Goal: Contribute content

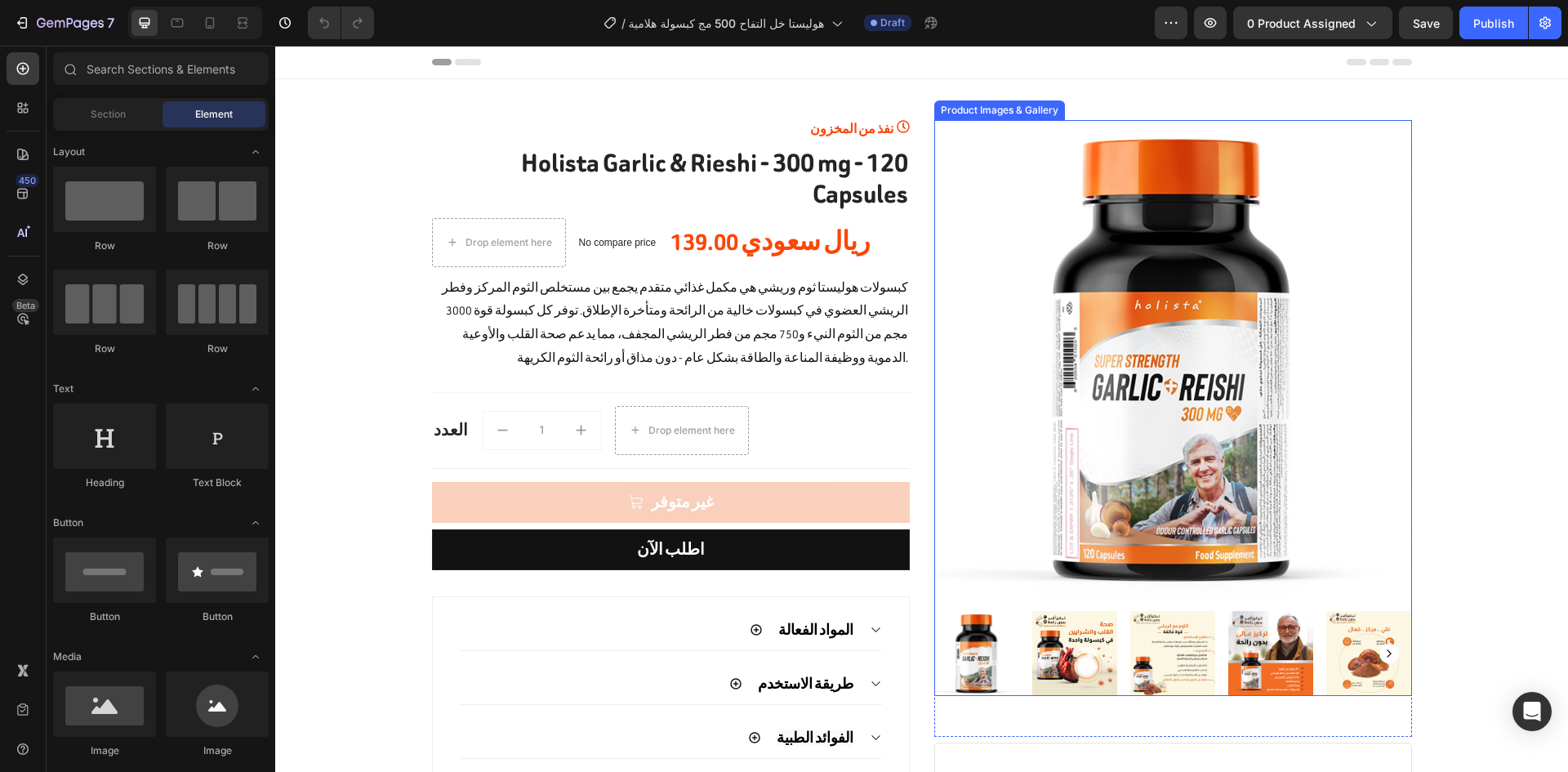
click at [1212, 407] on img at bounding box center [1173, 358] width 477 height 478
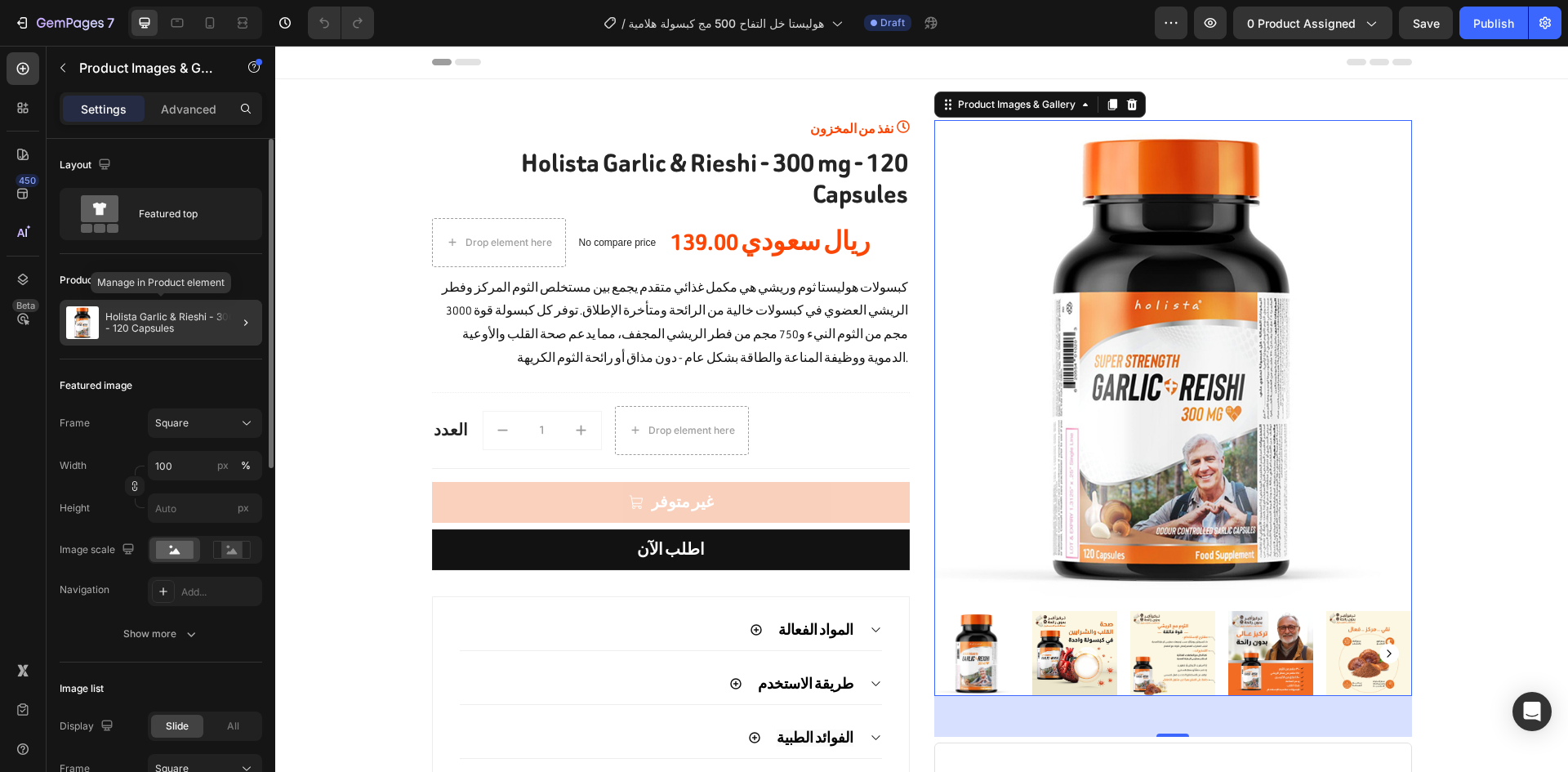
click at [214, 330] on p "Holista Garlic & Rieshi - 300 mg - 120 Capsules" at bounding box center [180, 322] width 150 height 22
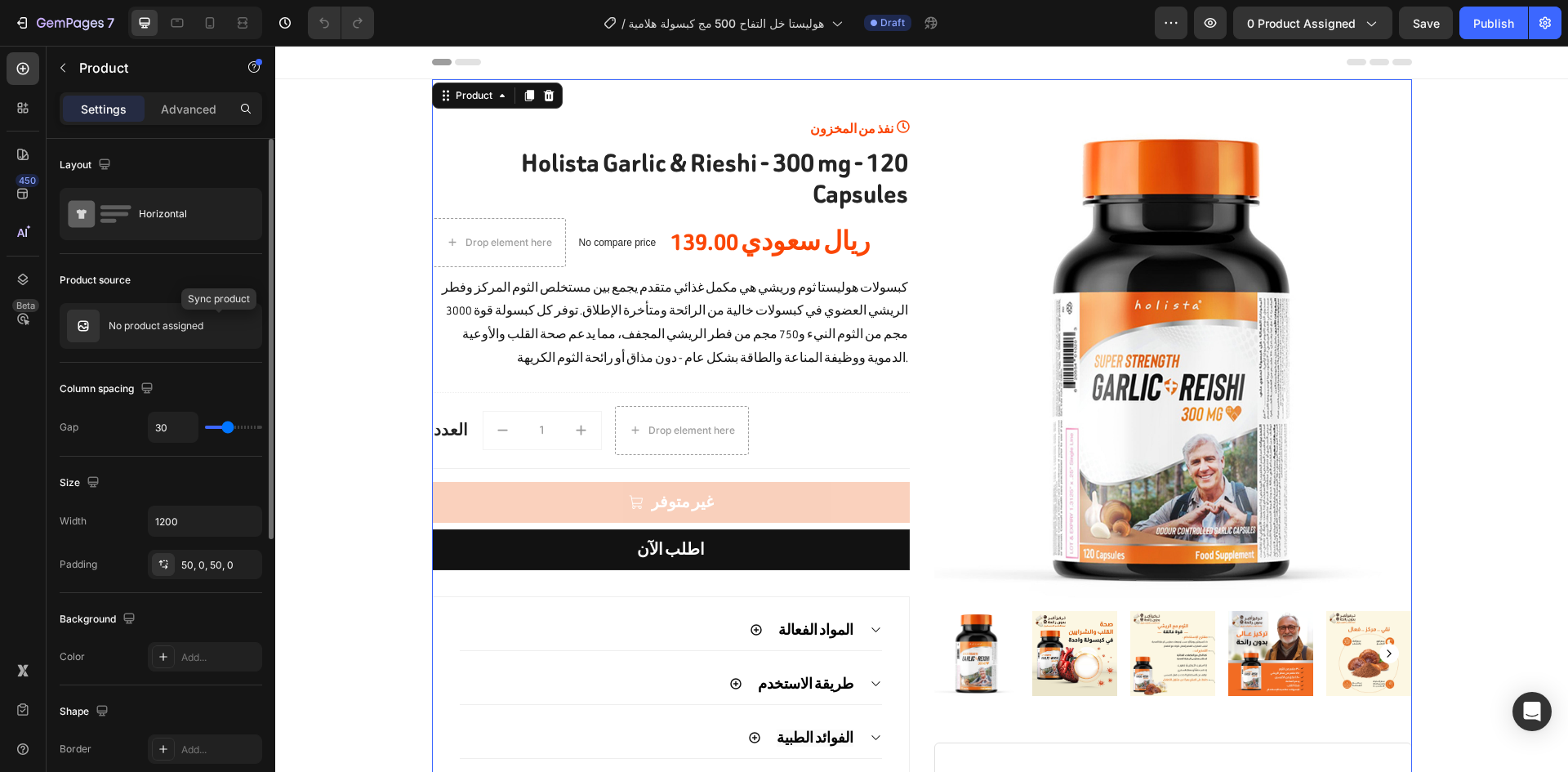
click at [0, 0] on icon "button" at bounding box center [0, 0] width 0 height 0
click at [158, 328] on p "No product assigned" at bounding box center [156, 326] width 95 height 11
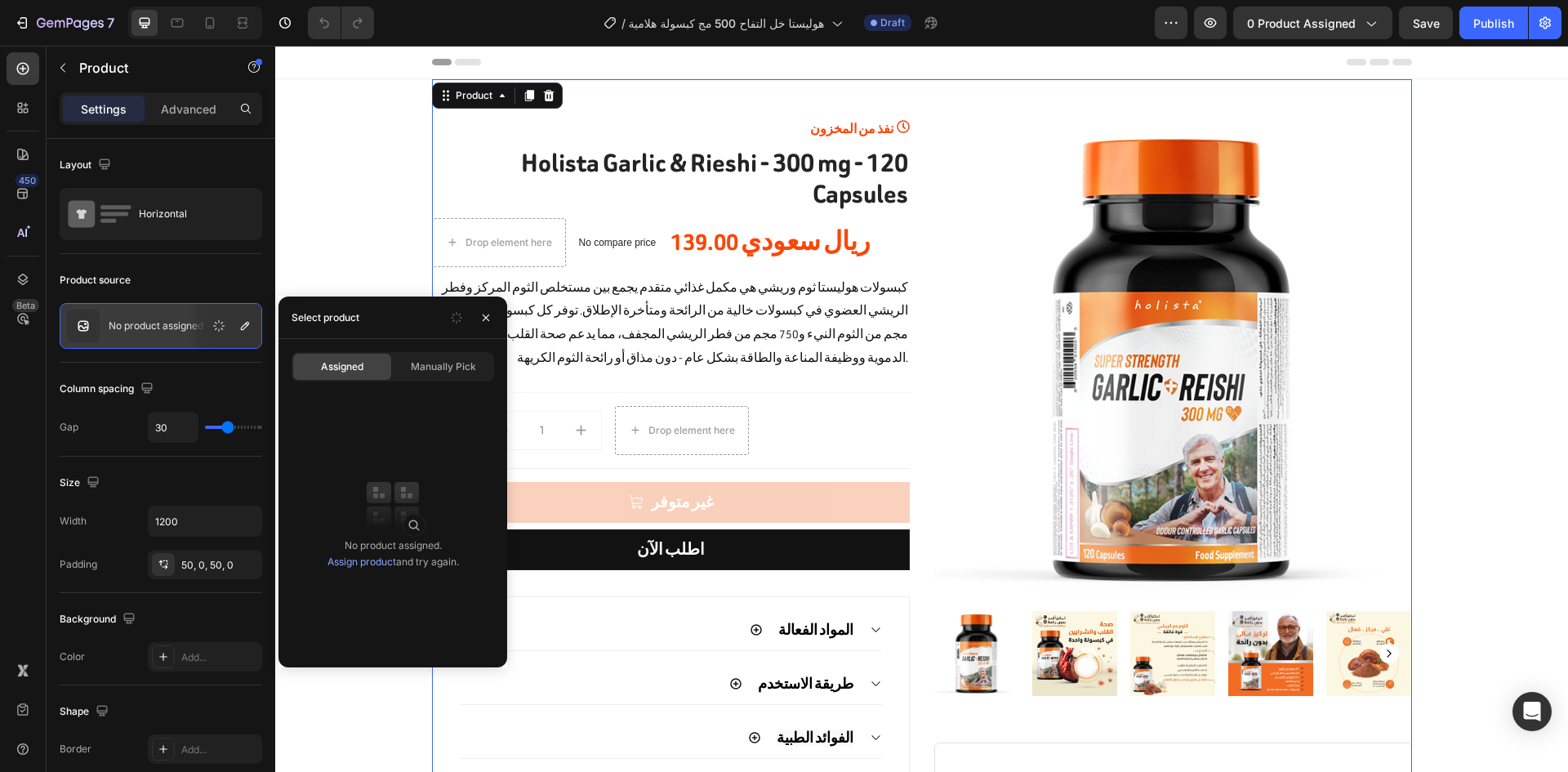
click at [360, 562] on link "Assign product" at bounding box center [361, 561] width 68 height 12
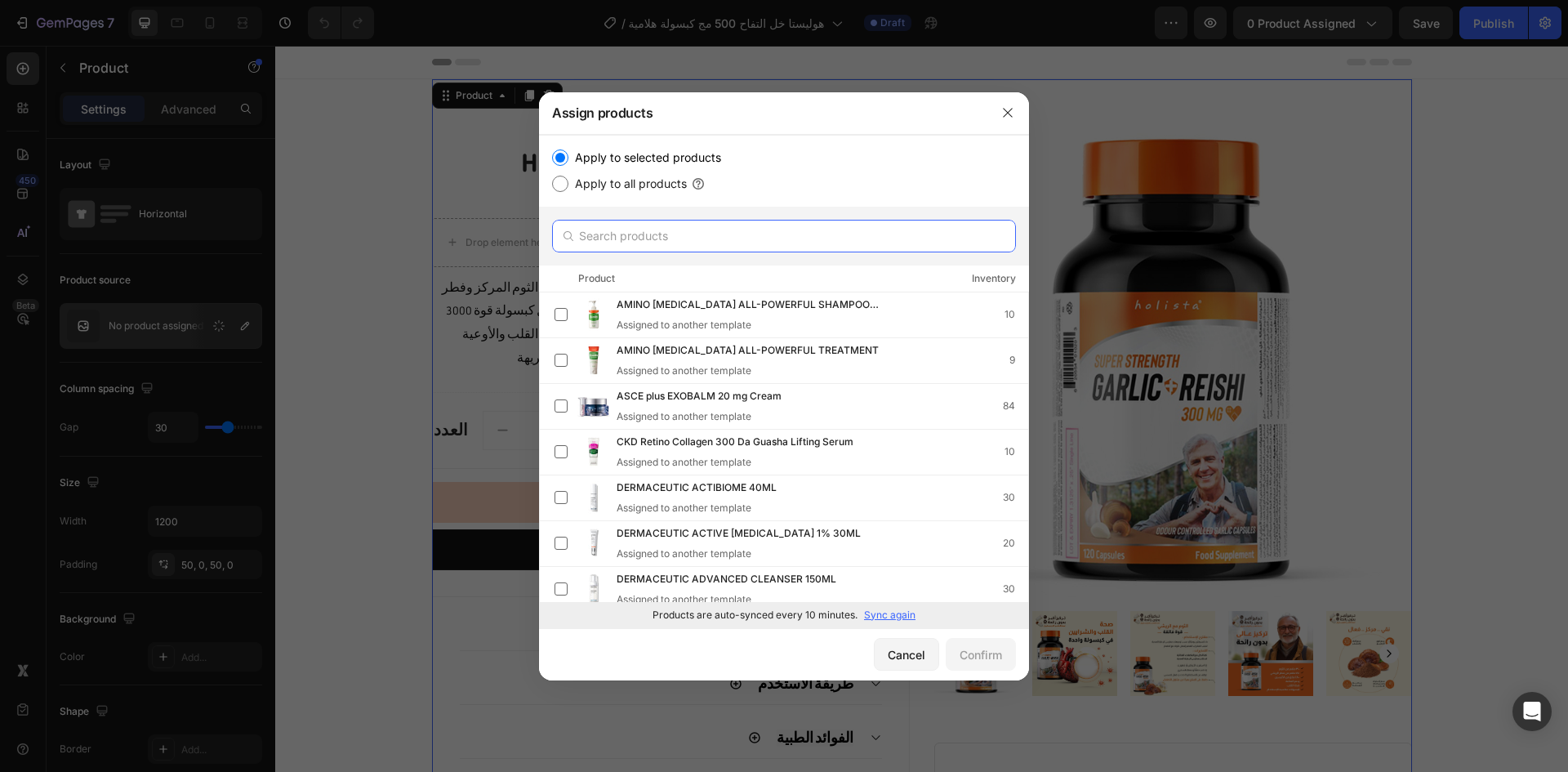
click at [688, 250] on input "text" at bounding box center [783, 236] width 464 height 33
type input "ش"
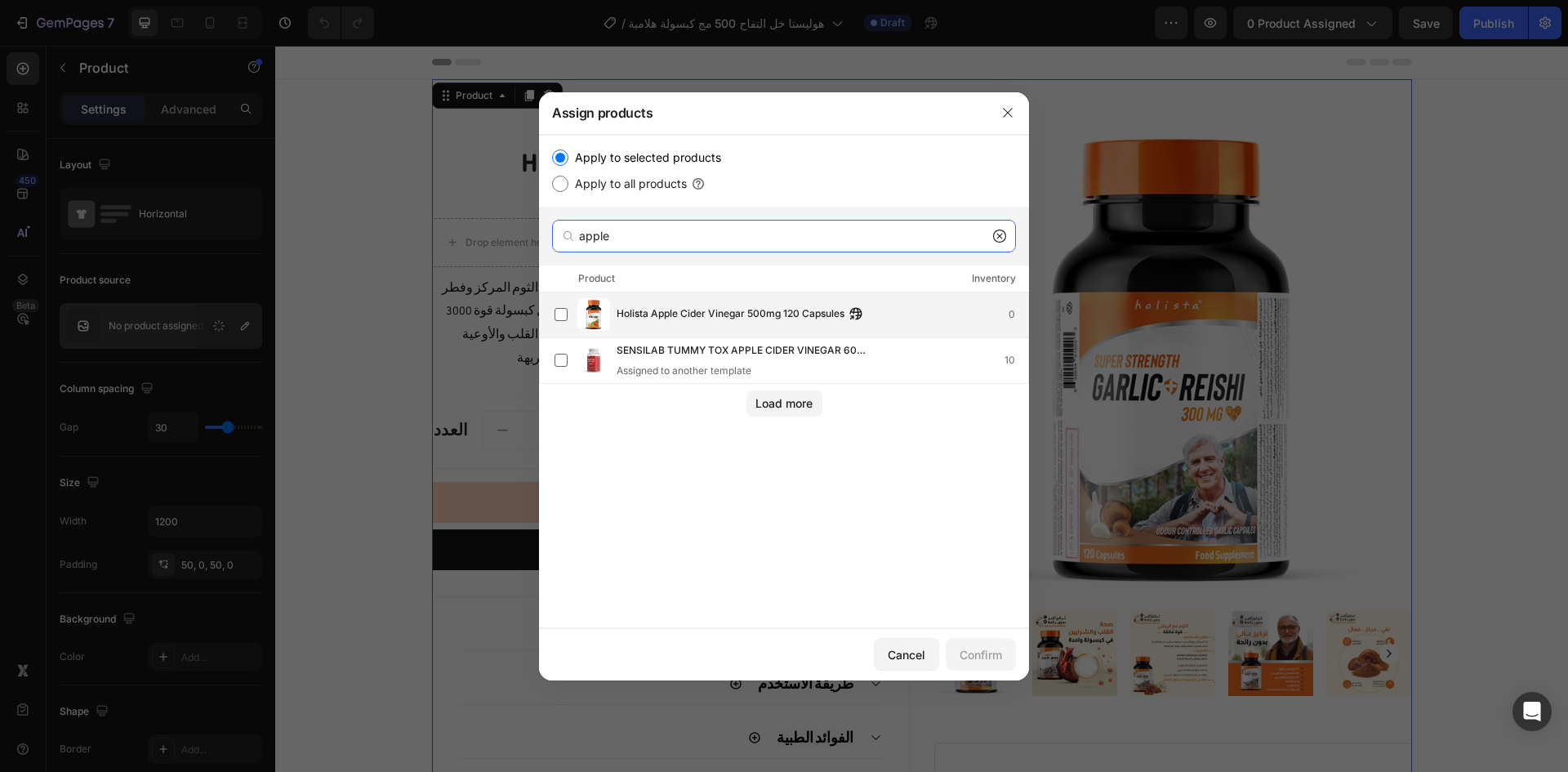
type input "apple"
click at [751, 301] on div "Holista Apple Cider Vinegar 500mg 120 Capsules 0" at bounding box center [791, 314] width 474 height 33
click at [987, 658] on div "Confirm" at bounding box center [980, 655] width 42 height 17
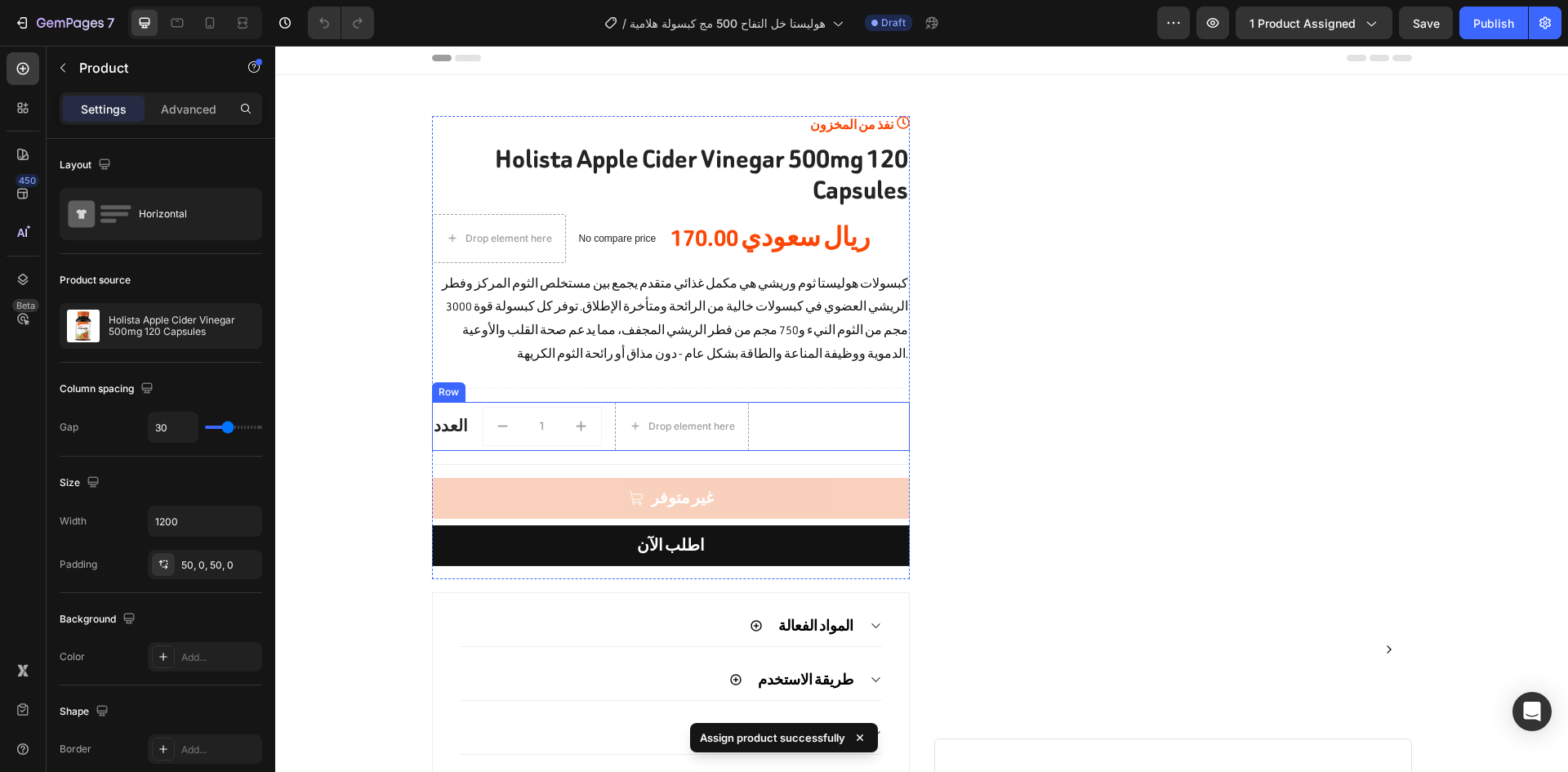
scroll to position [5, 0]
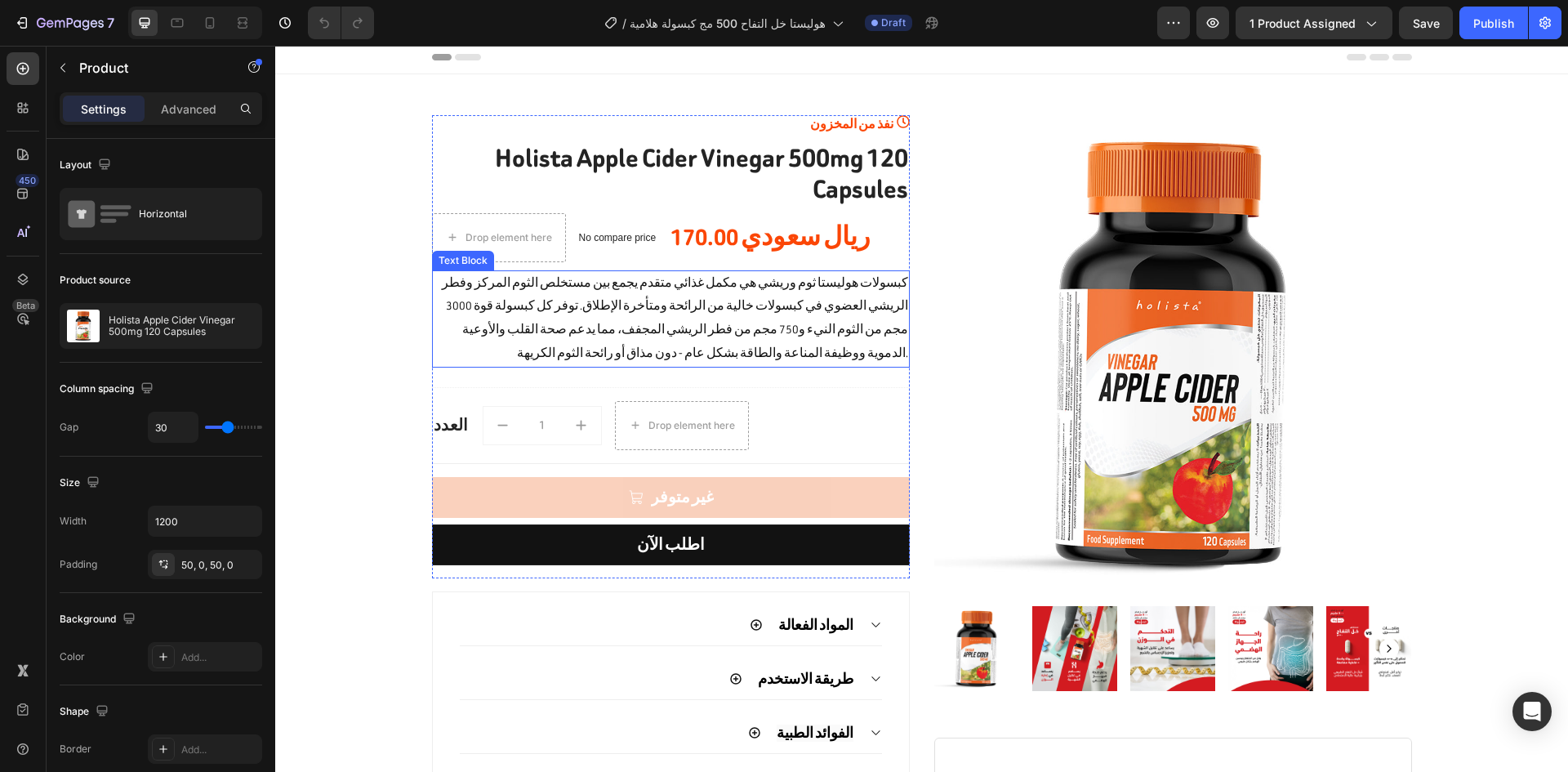
click at [801, 301] on p "كبسولات هوليستا ثوم وريشي هي مكمل غذائي متقدم يجمع بين مستخلص الثوم المركز وفطر…" at bounding box center [671, 319] width 475 height 94
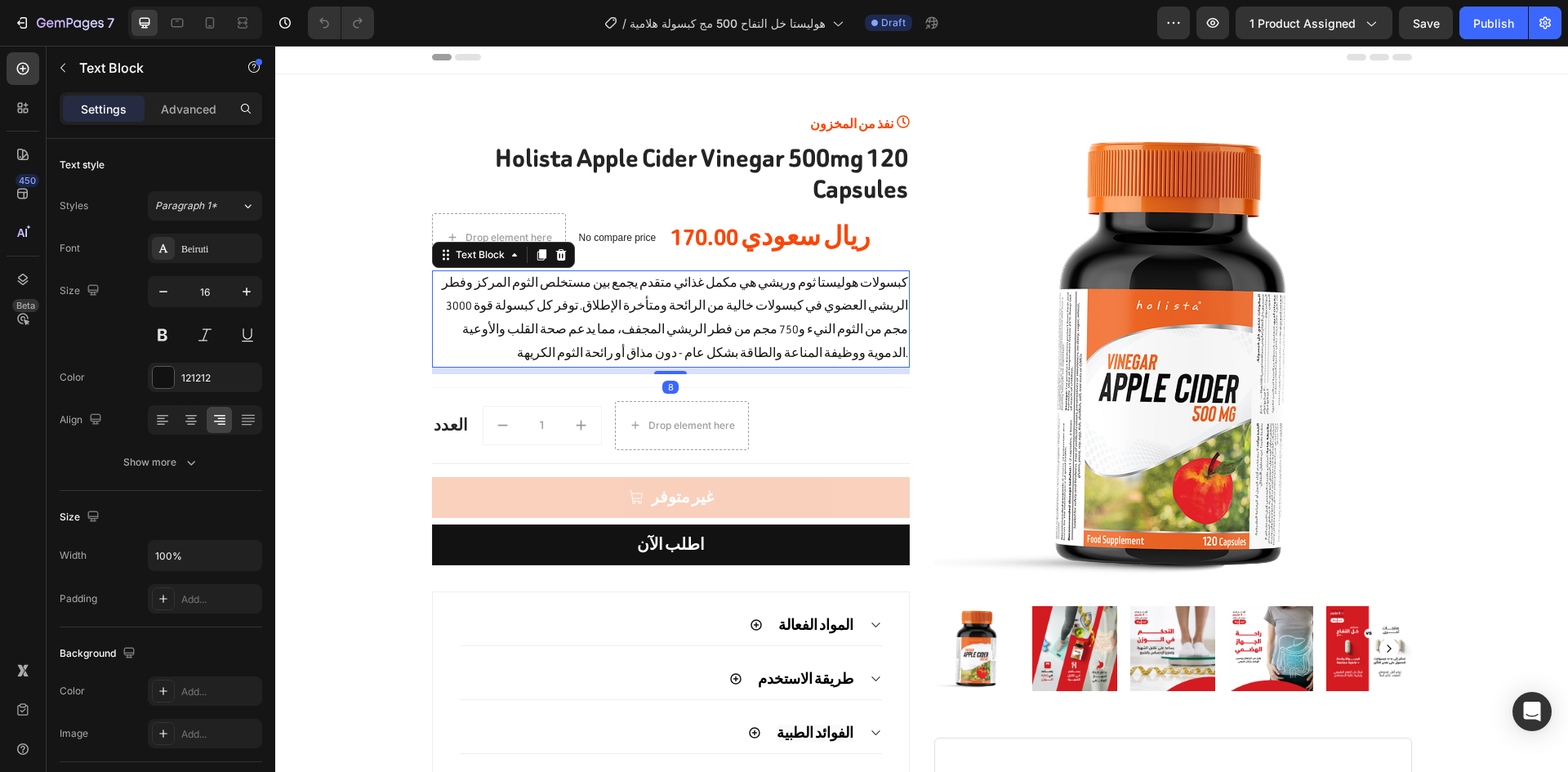
click at [801, 301] on p "كبسولات هوليستا ثوم وريشي هي مكمل غذائي متقدم يجمع بين مستخلص الثوم المركز وفطر…" at bounding box center [671, 319] width 475 height 94
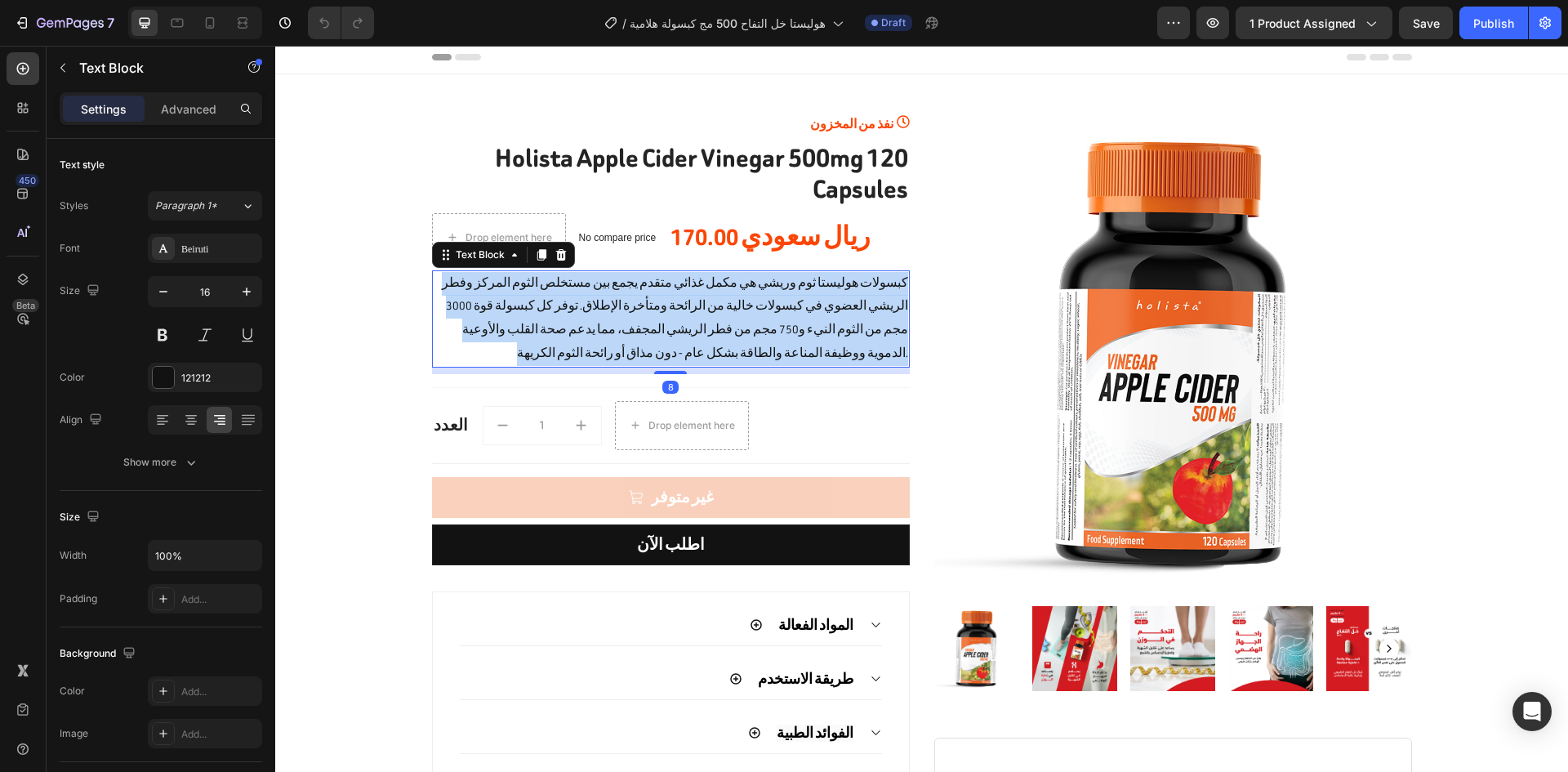
click at [801, 301] on p "كبسولات هوليستا ثوم وريشي هي مكمل غذائي متقدم يجمع بين مستخلص الثوم المركز وفطر…" at bounding box center [671, 319] width 475 height 94
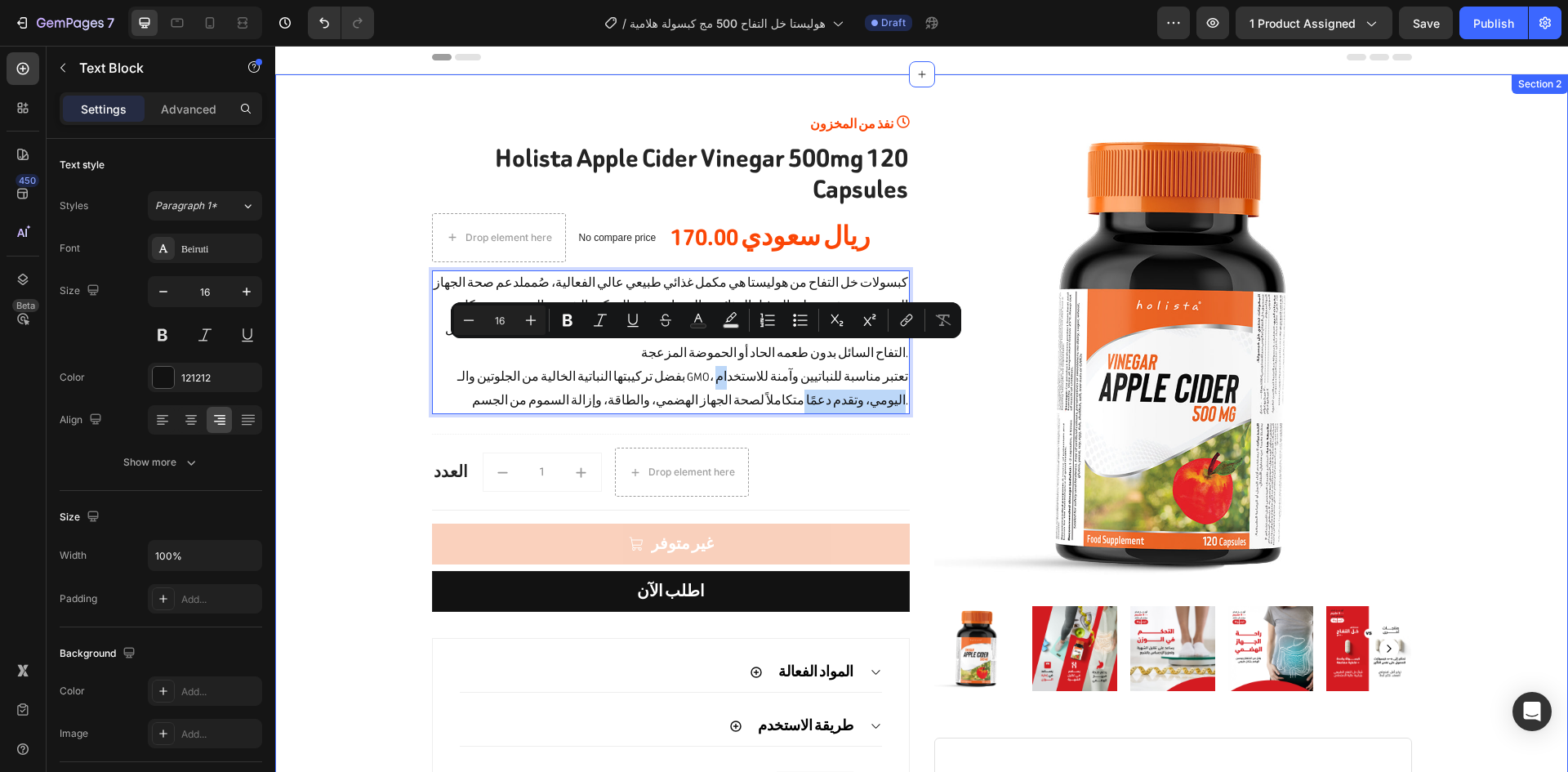
drag, startPoint x: 755, startPoint y: 345, endPoint x: 368, endPoint y: 401, distance: 391.0
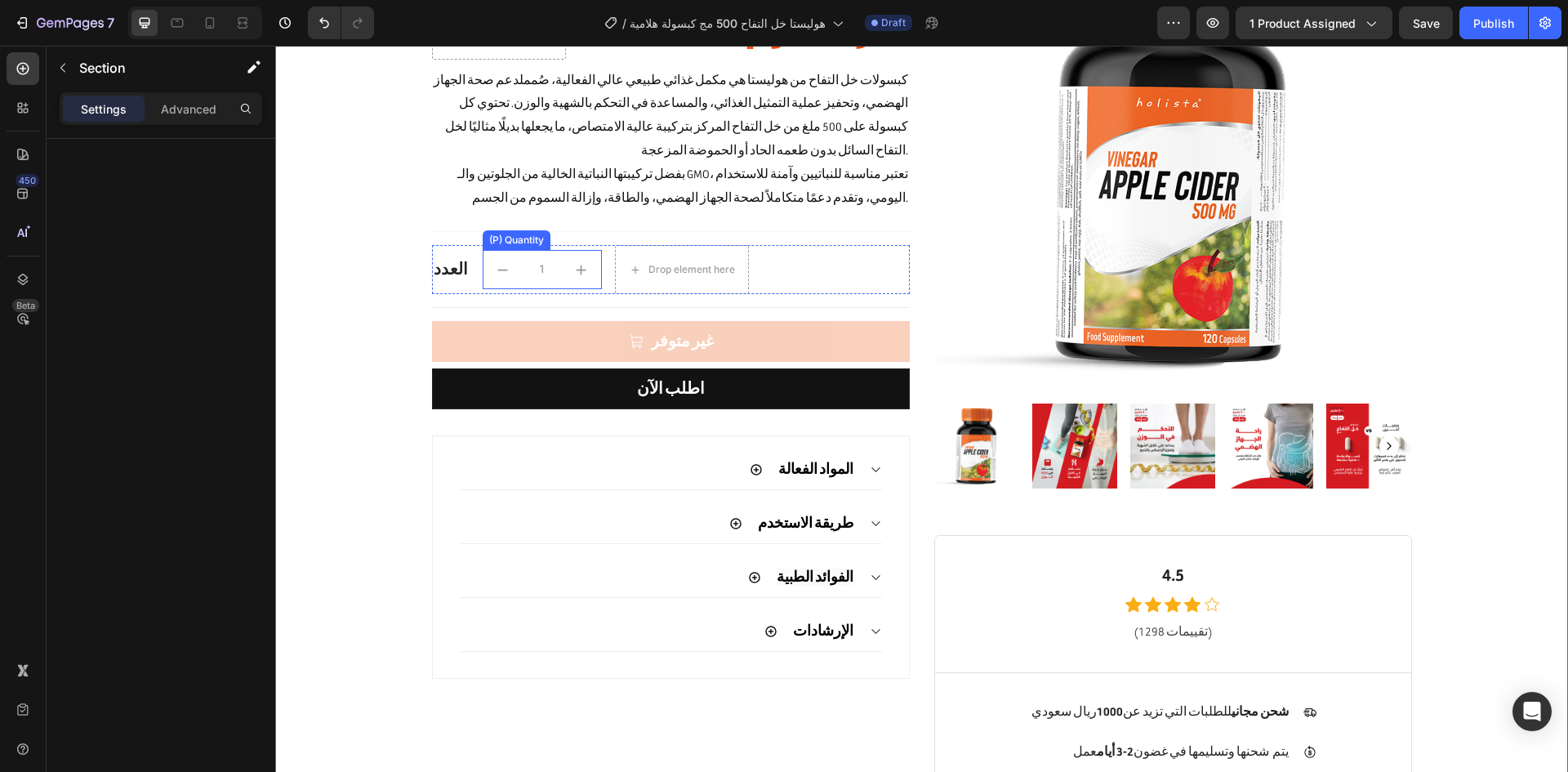
scroll to position [253, 0]
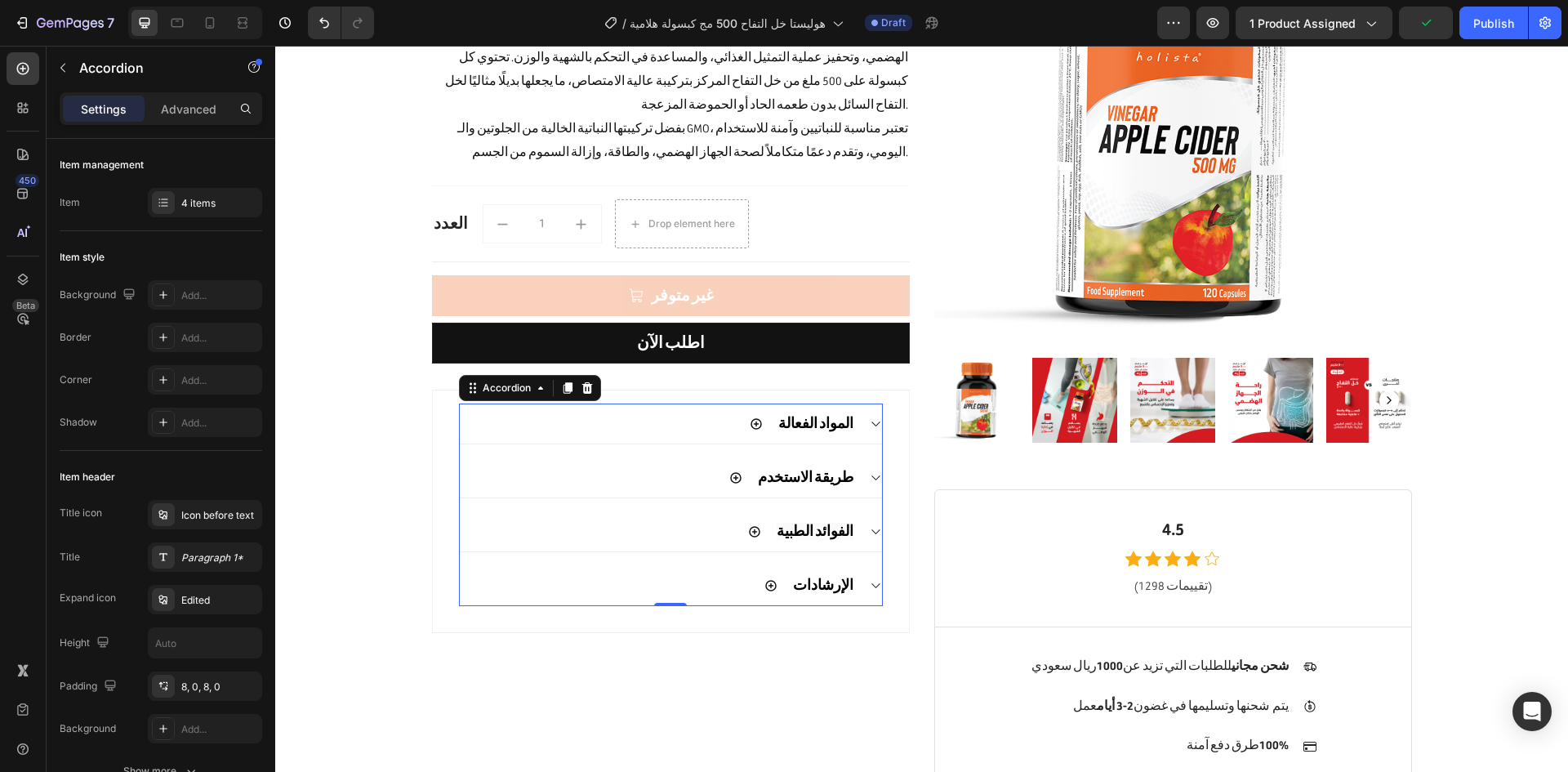
click at [859, 403] on div "المواد الفعالة" at bounding box center [670, 423] width 422 height 41
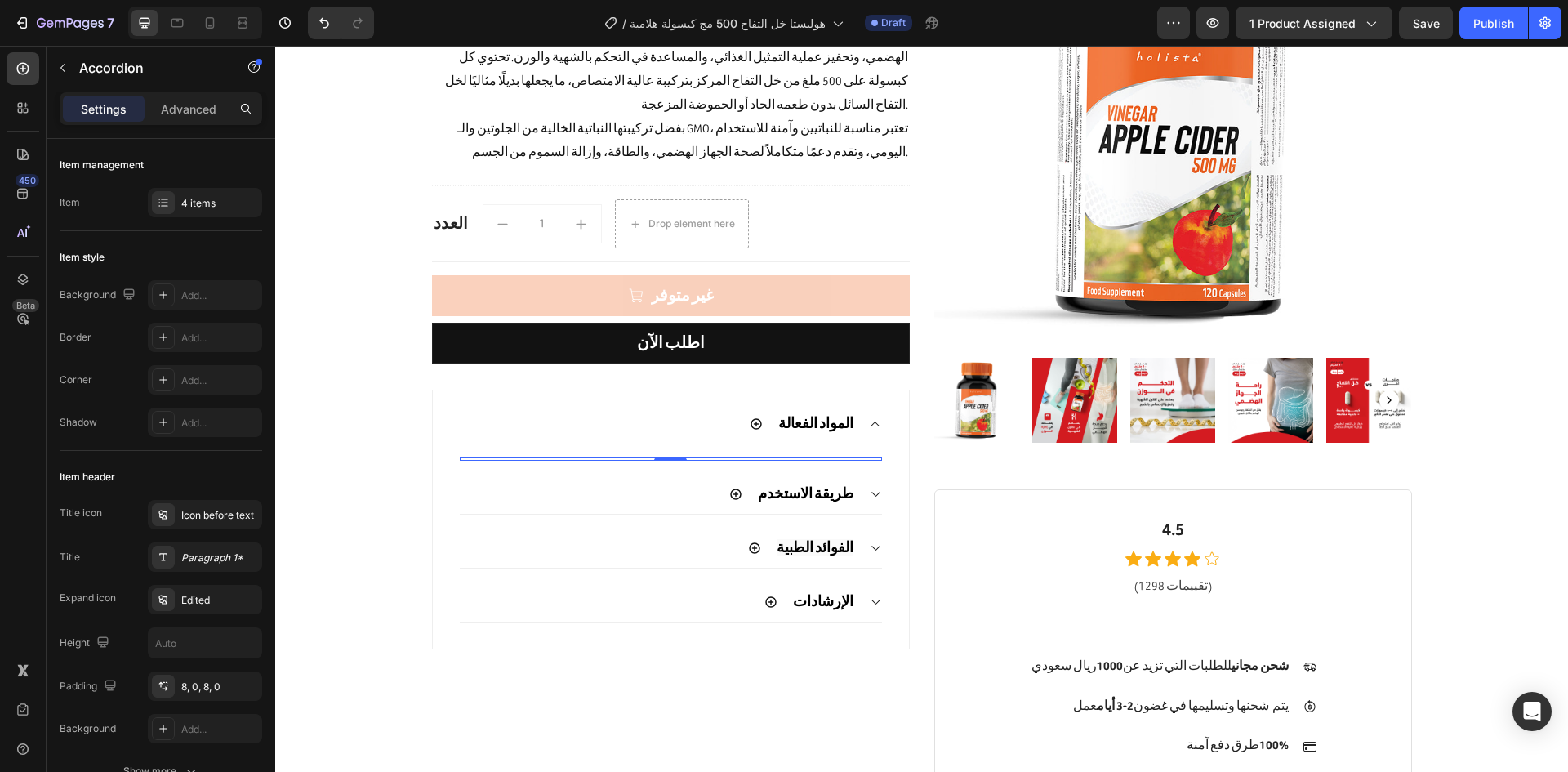
click at [800, 458] on div at bounding box center [670, 459] width 422 height 3
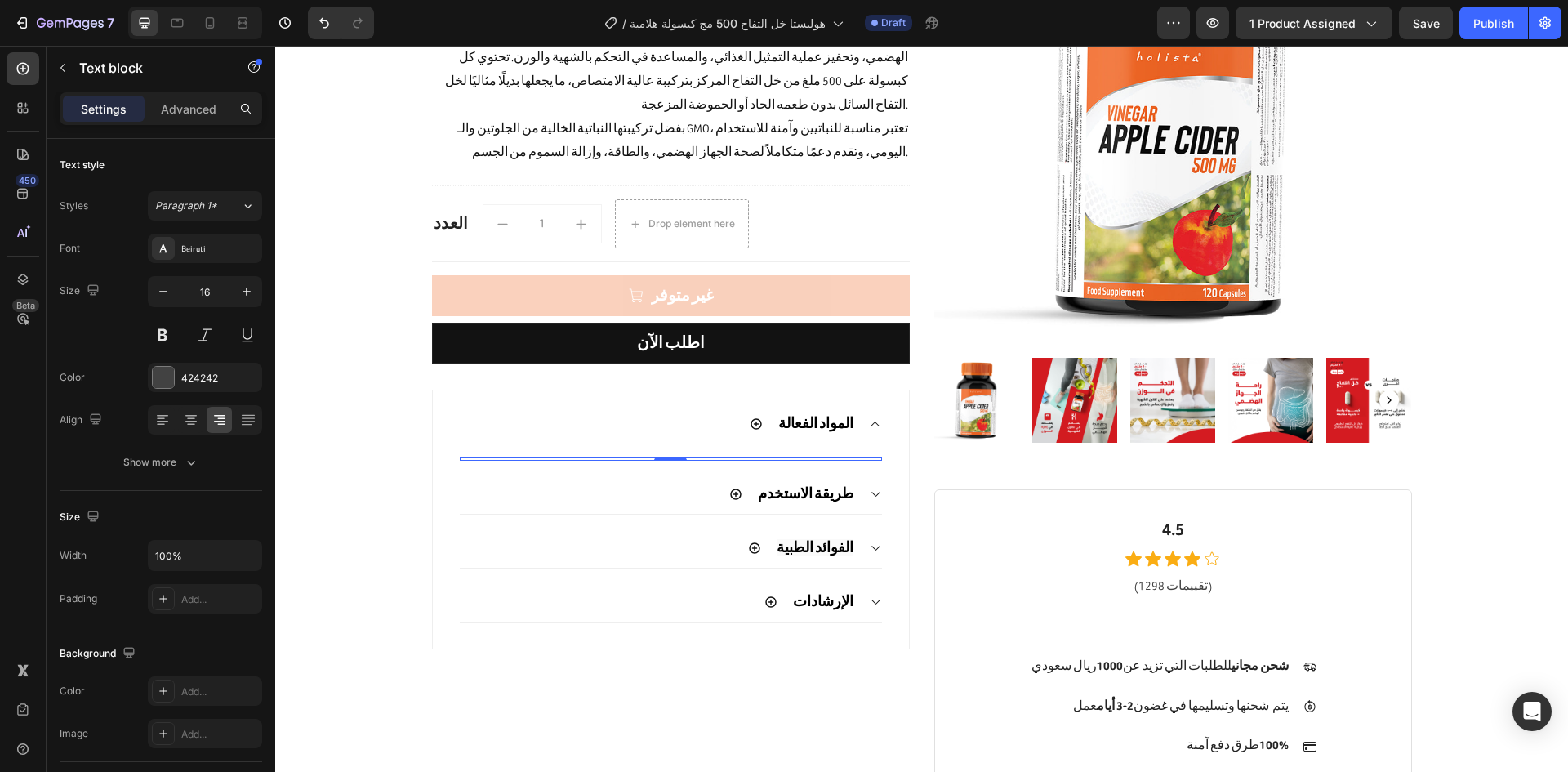
click at [800, 458] on div at bounding box center [670, 459] width 422 height 3
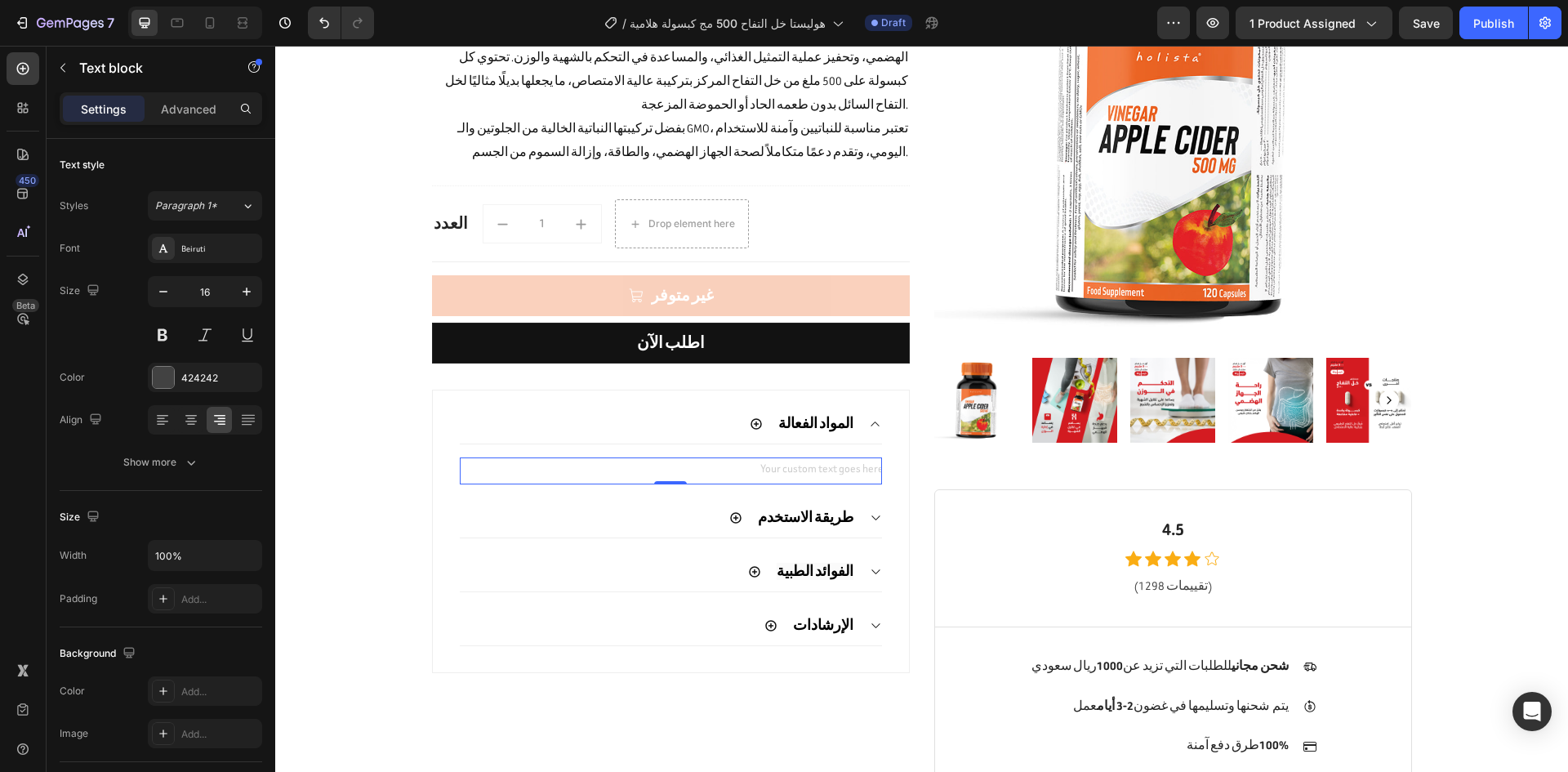
click at [800, 458] on div "Rich Text Editor. Editing area: main" at bounding box center [670, 471] width 422 height 27
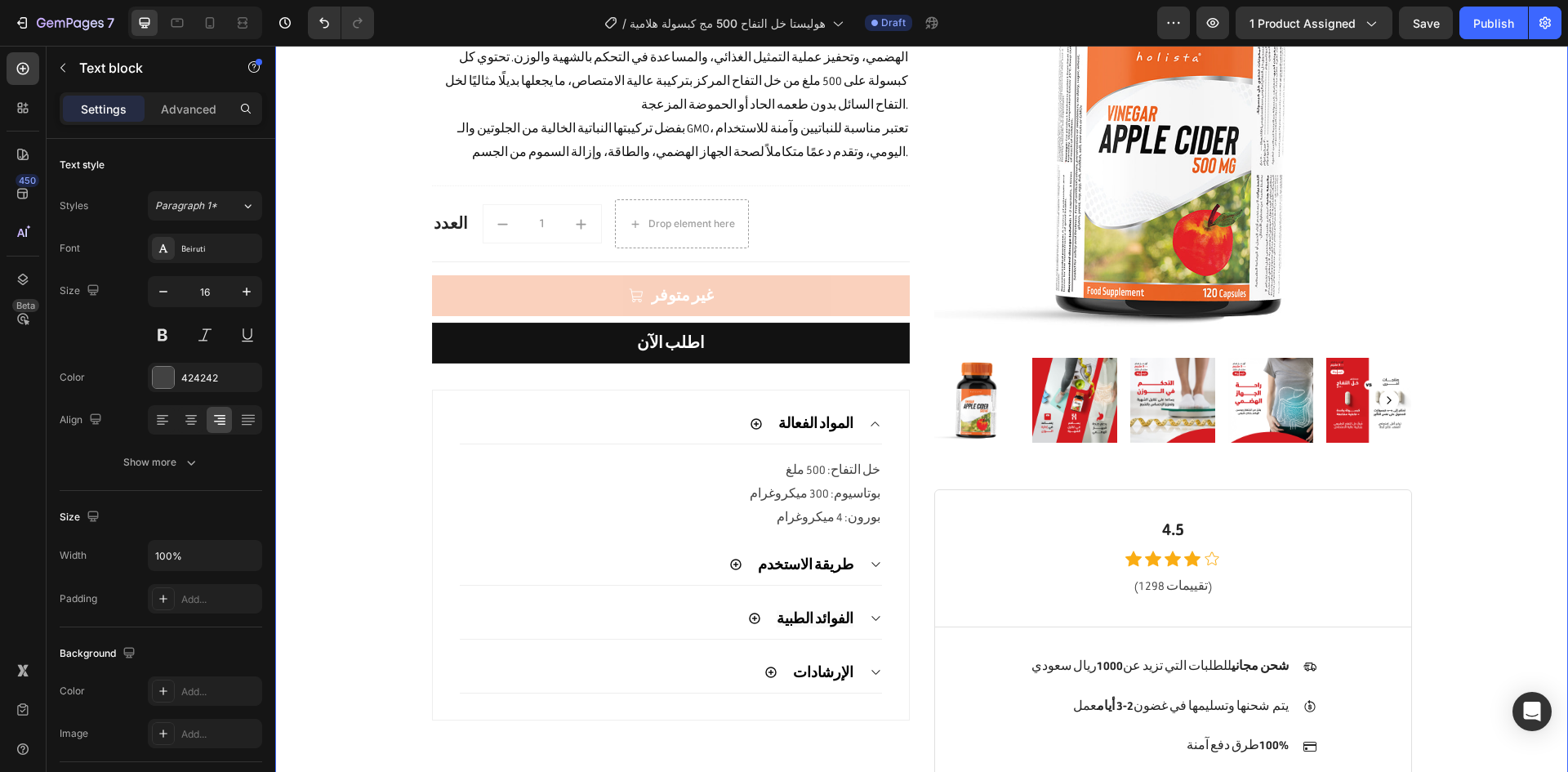
click at [329, 435] on div "Product Images & Gallery Row 4.5 Heading Icon Icon Icon Icon Icon Icon List Hoz…" at bounding box center [921, 360] width 1268 height 1067
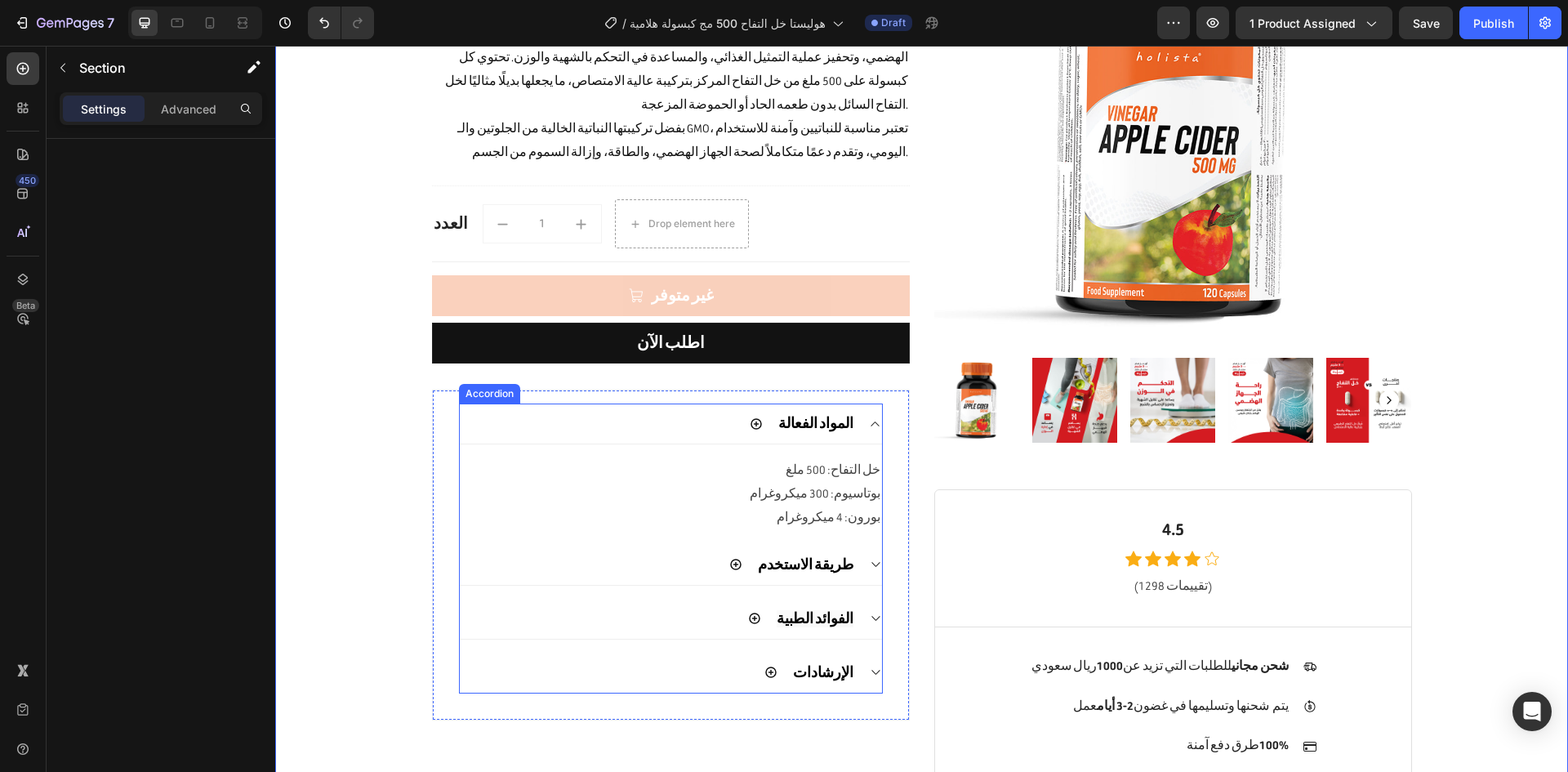
click at [856, 547] on div "طريقة الاستخدم" at bounding box center [670, 565] width 422 height 41
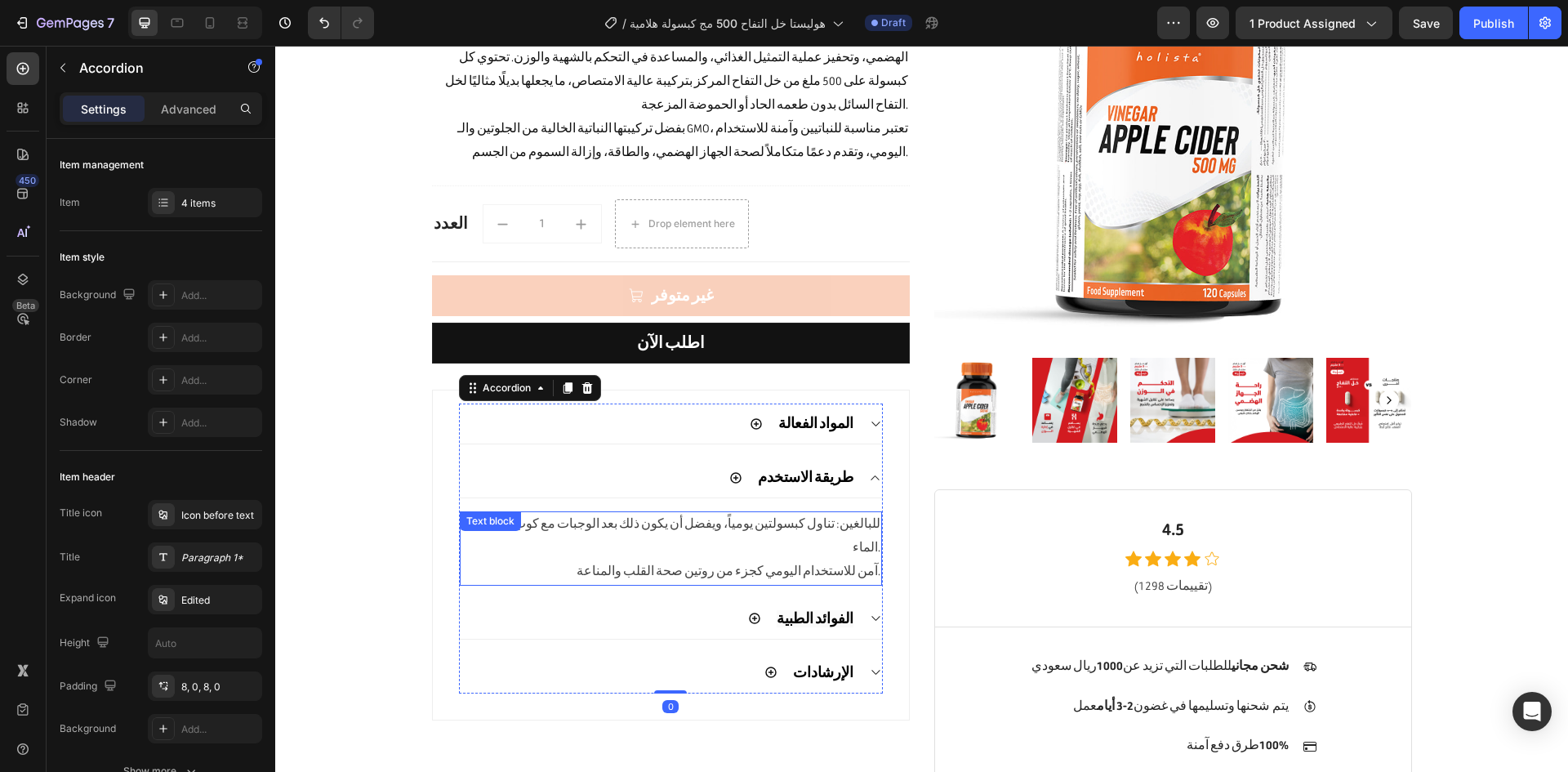
click at [820, 560] on p "آمن للاستخدام اليومي كجزء من روتين صحة القلب والمناعة." at bounding box center [670, 572] width 419 height 23
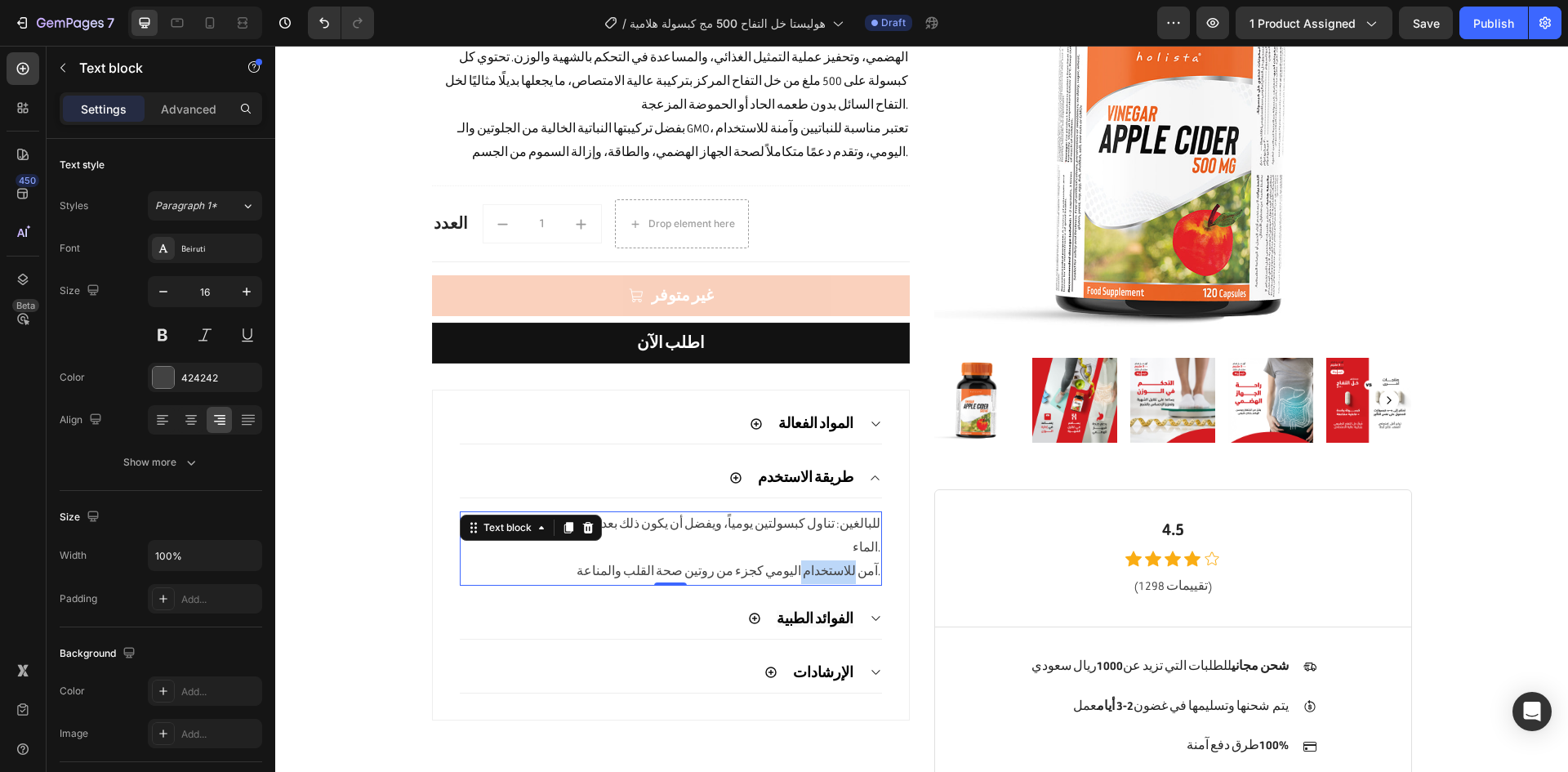
click at [820, 560] on p "آمن للاستخدام اليومي كجزء من روتين صحة القلب والمناعة." at bounding box center [670, 572] width 419 height 23
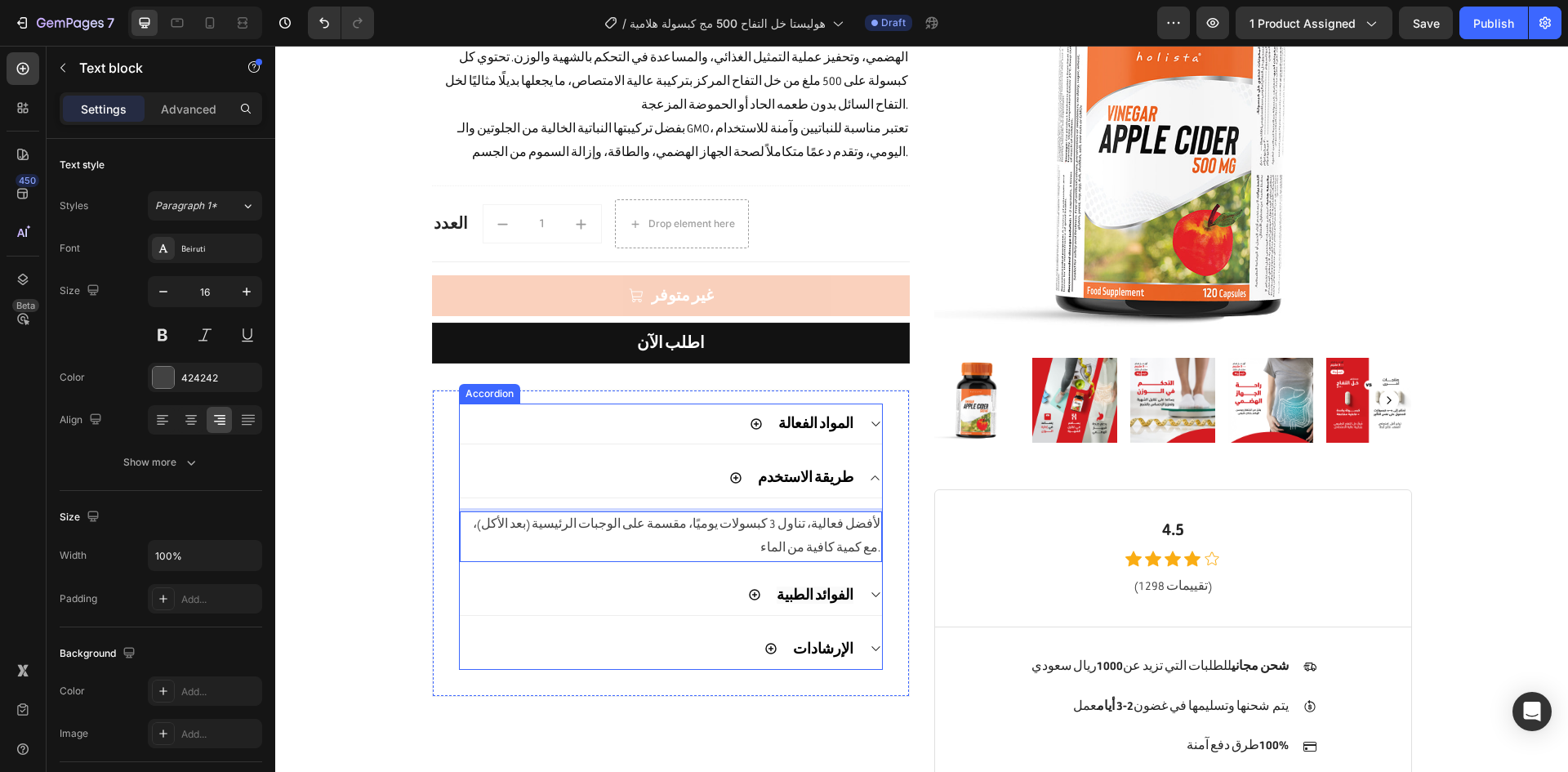
click at [861, 575] on div "الفوائد الطبية" at bounding box center [670, 595] width 422 height 41
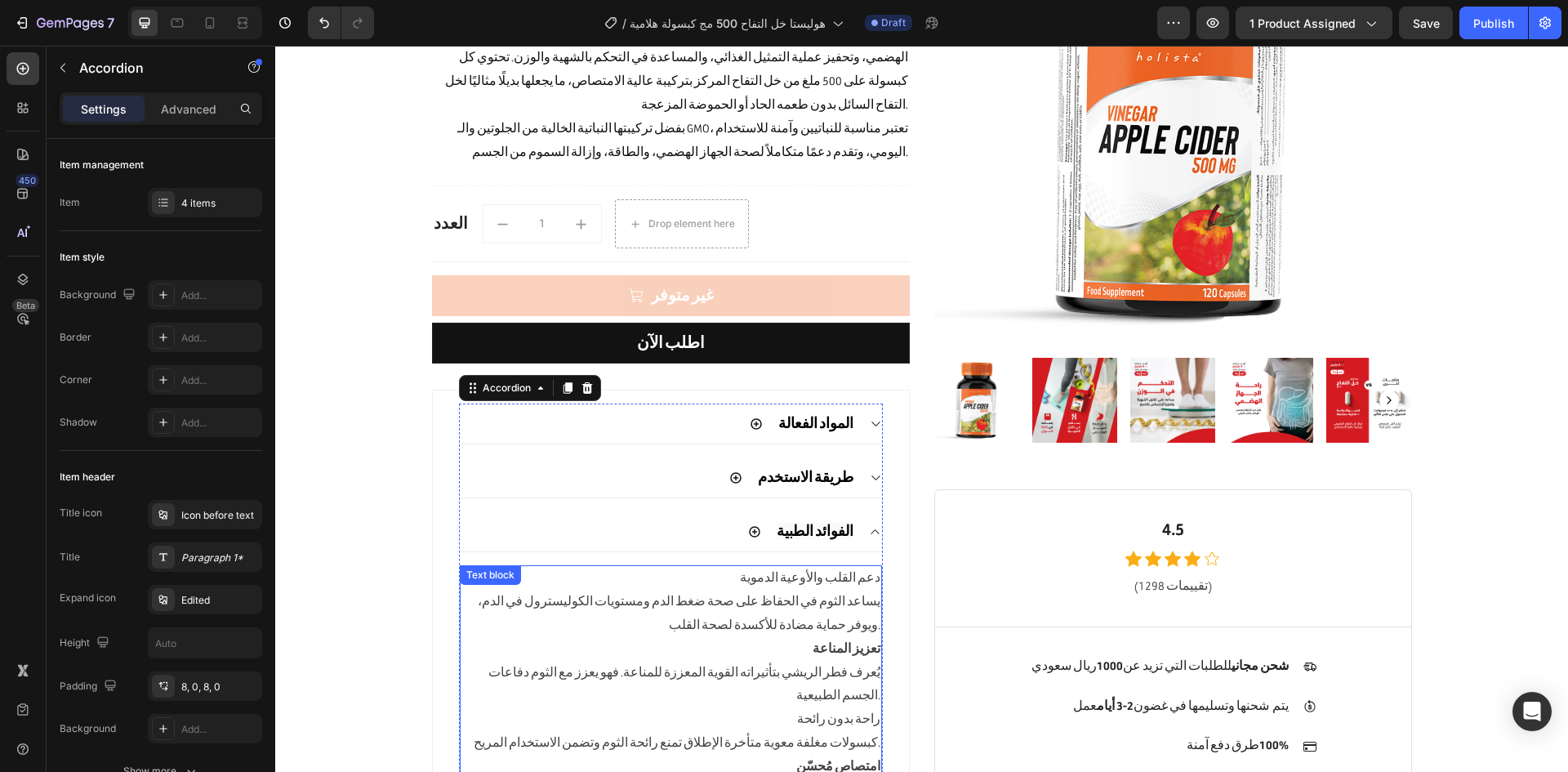
click at [768, 591] on p "يساعد الثوم في الحفاظ على صحة ضغط الدم ومستويات الكوليسترول في الدم، ويوفر حماي…" at bounding box center [670, 614] width 419 height 47
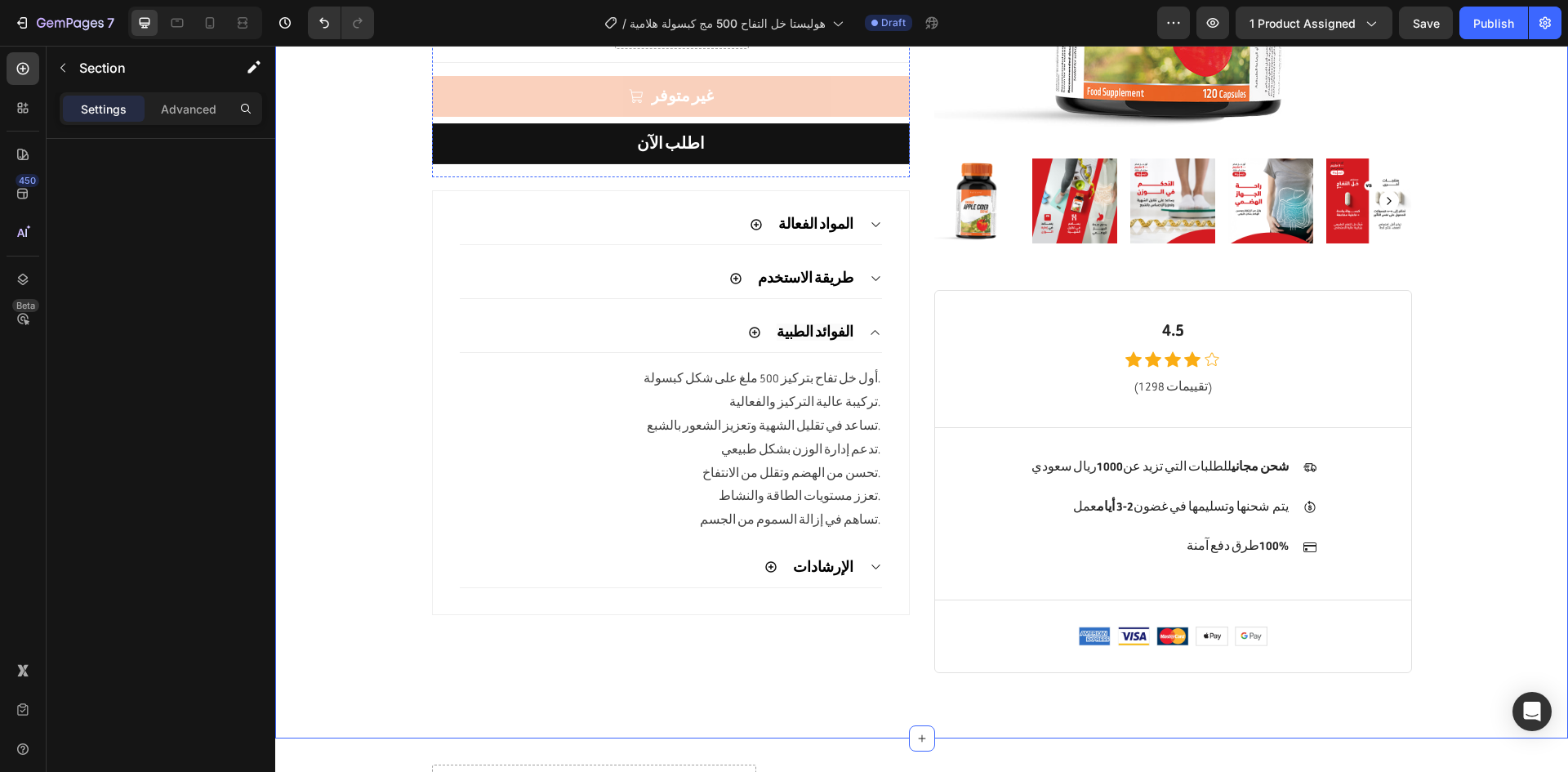
scroll to position [453, 0]
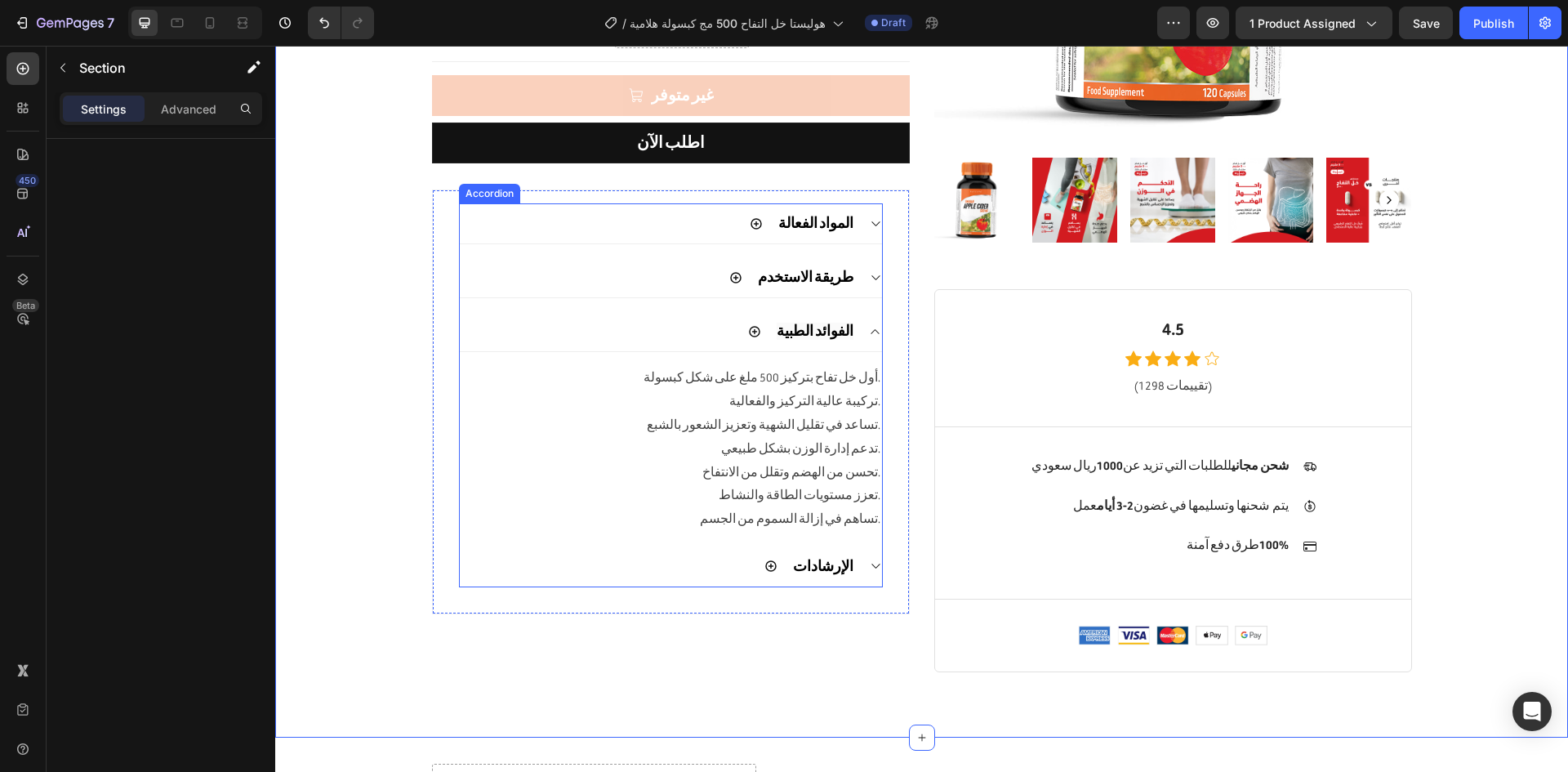
click at [870, 560] on icon at bounding box center [875, 566] width 12 height 13
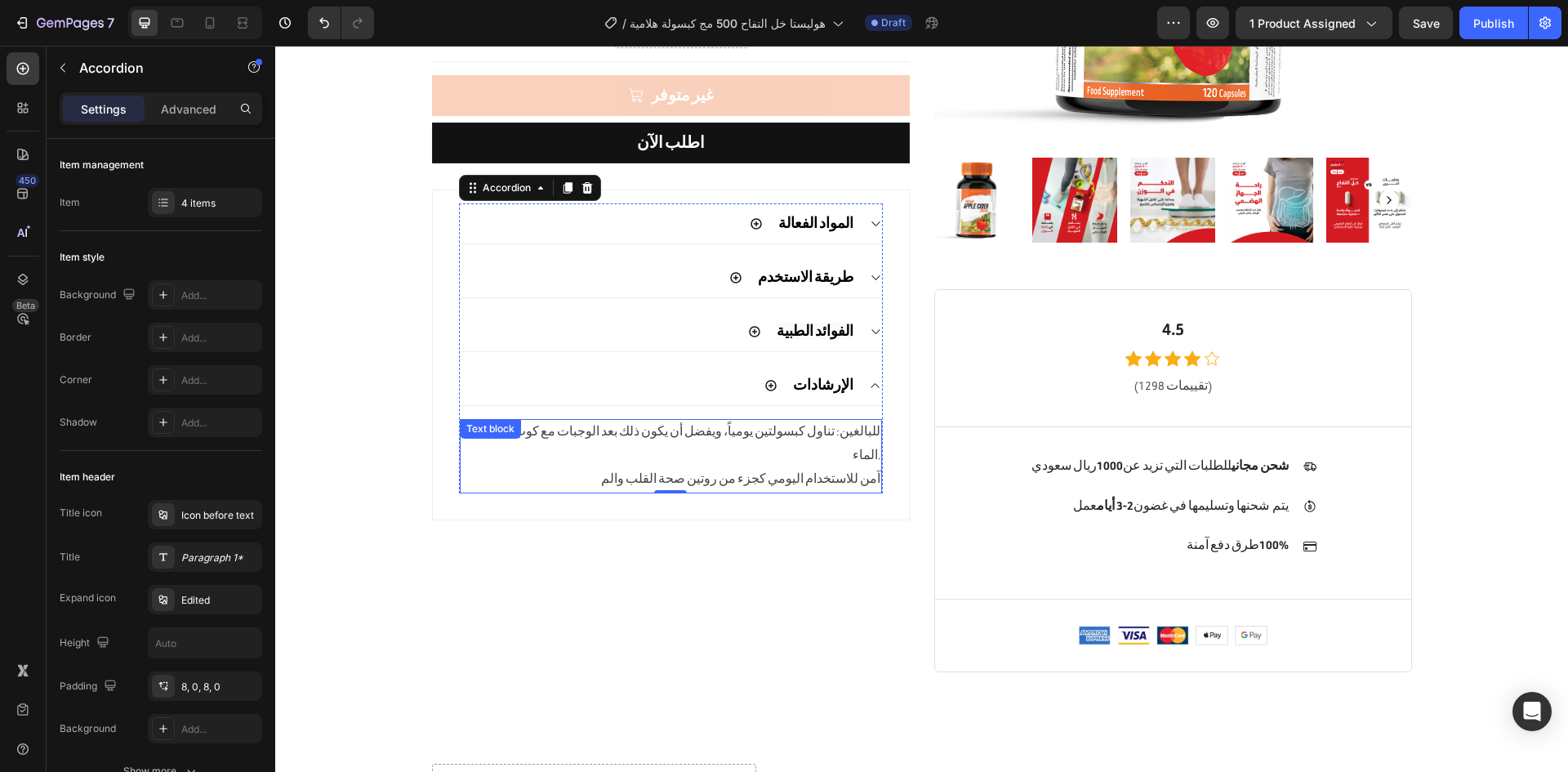
click at [720, 468] on p "آمن للاستخدام اليومي كجزء من روتين صحة القلب والم" at bounding box center [670, 479] width 419 height 23
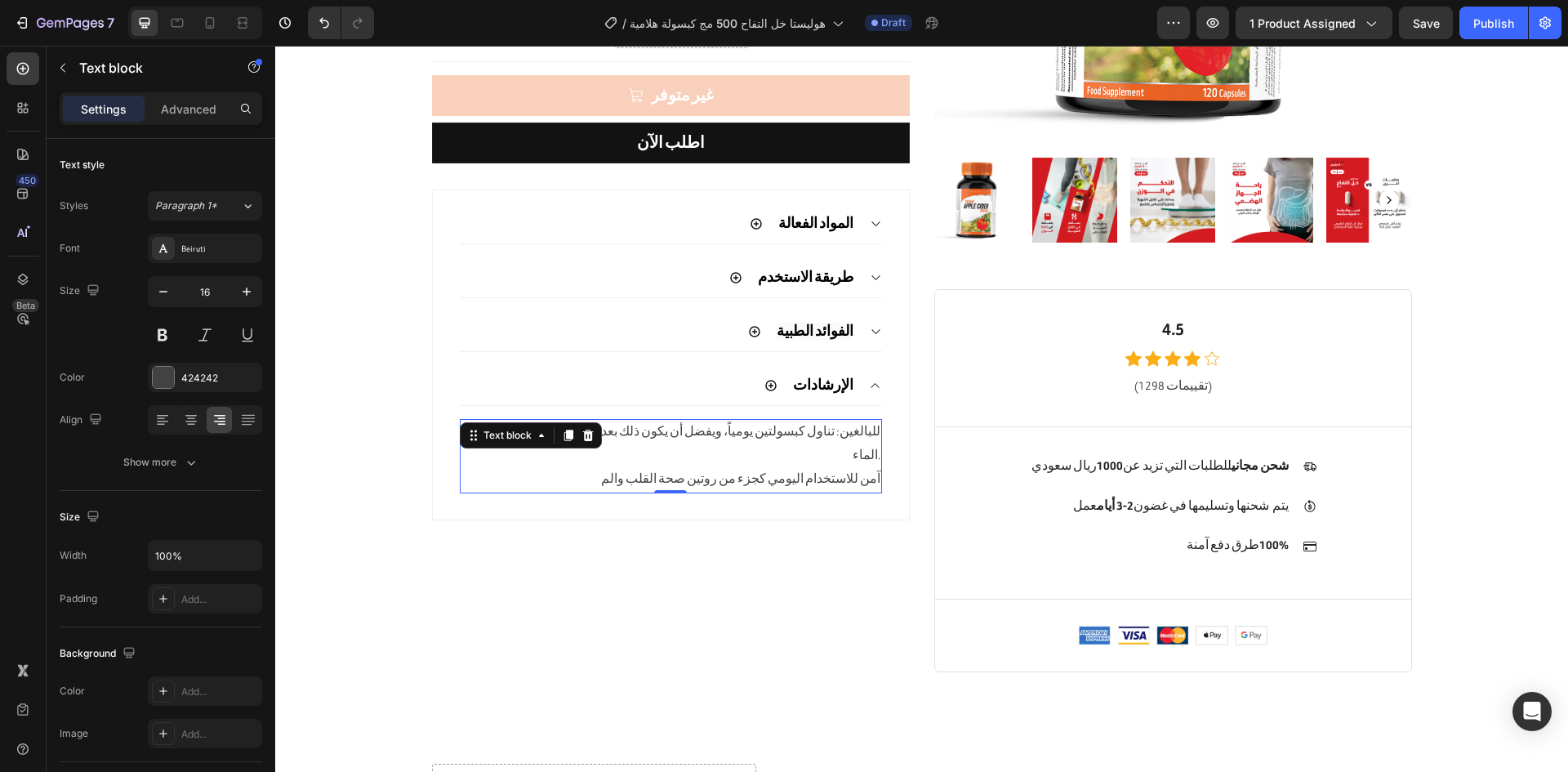
click at [720, 468] on p "آمن للاستخدام اليومي كجزء من روتين صحة القلب والم" at bounding box center [670, 479] width 419 height 23
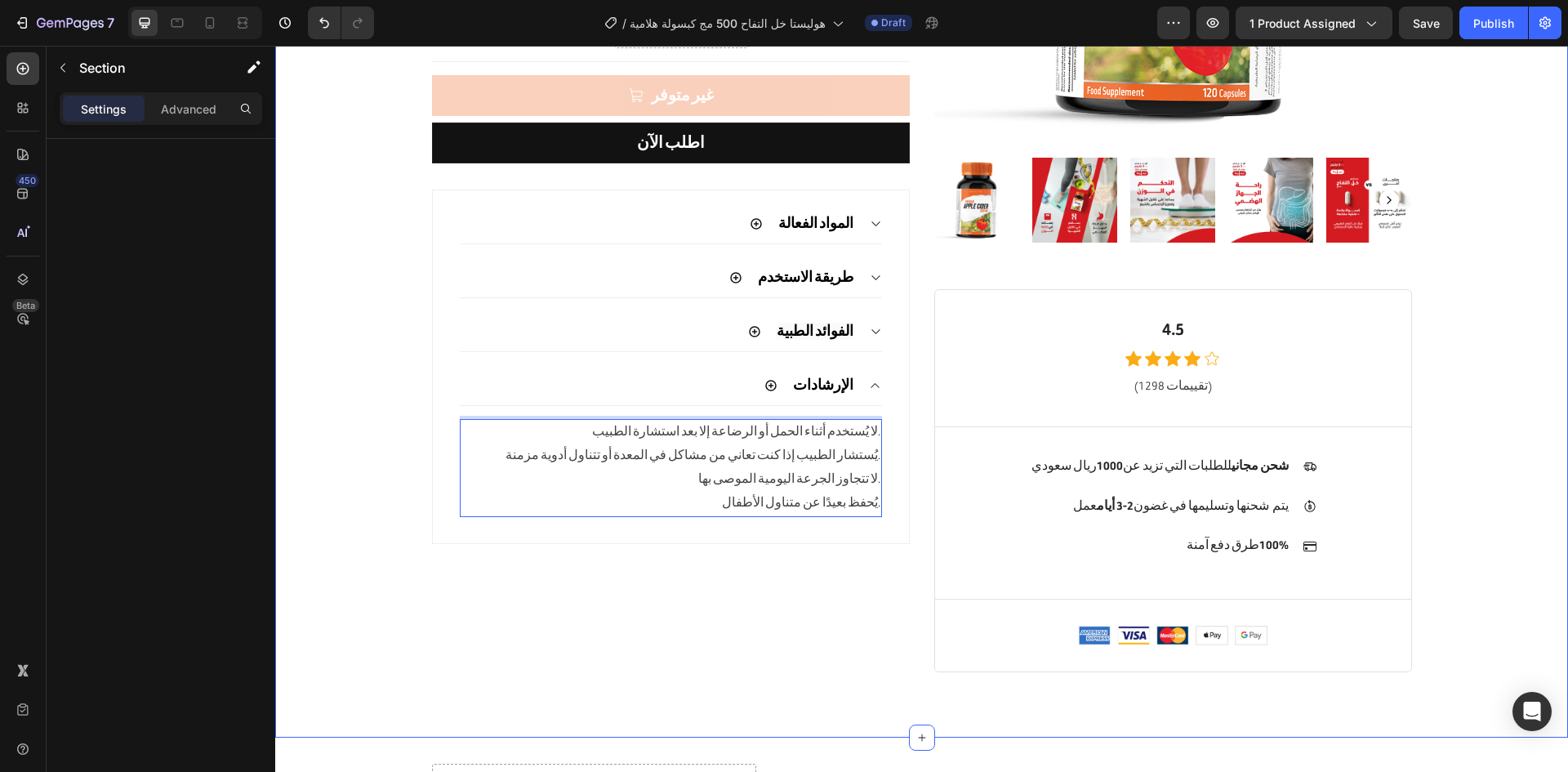
click at [370, 542] on div "Product Images & Gallery Row 4.5 Heading Icon Icon Icon Icon Icon Icon List Hoz…" at bounding box center [921, 169] width 1268 height 1087
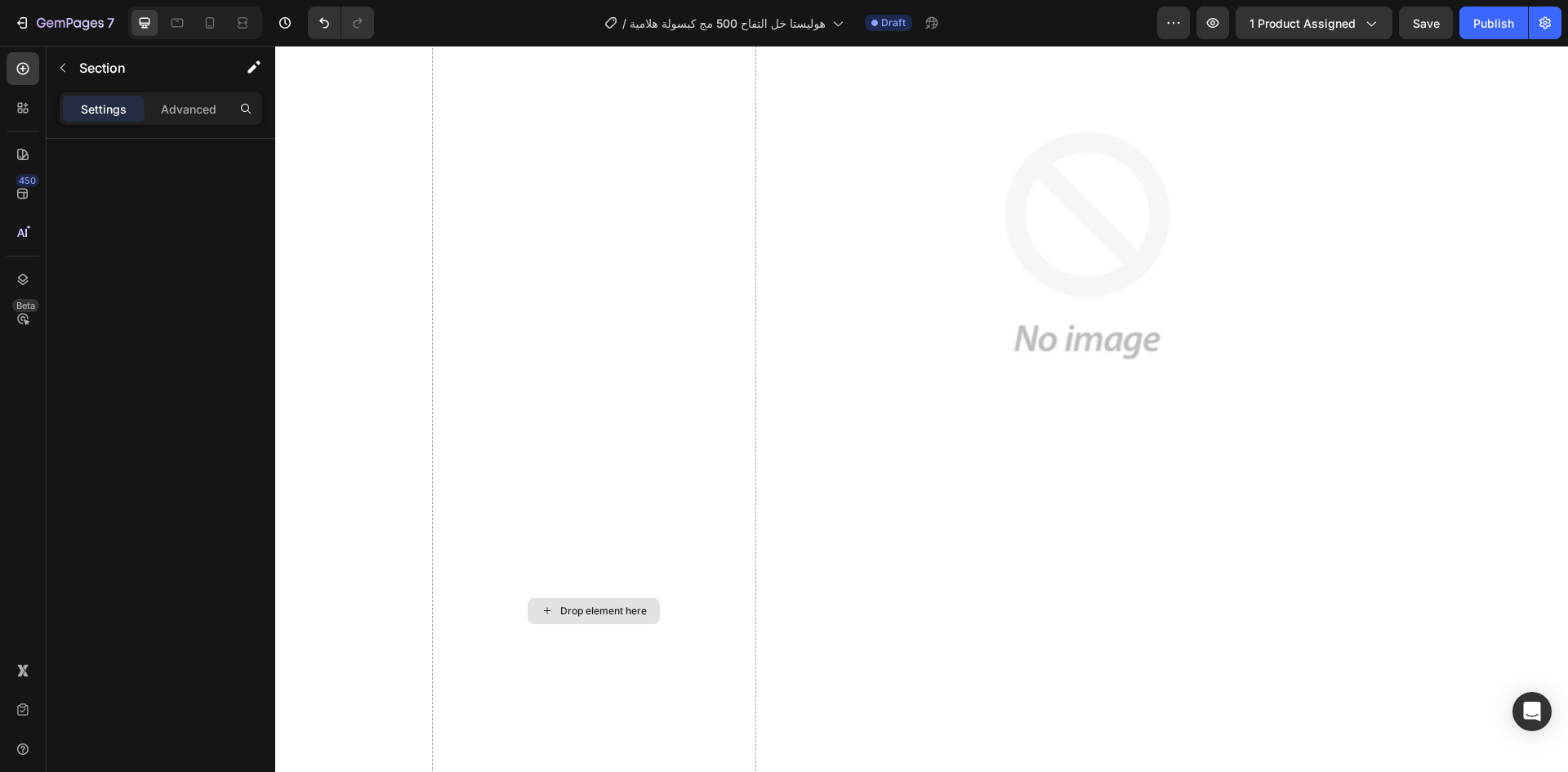
scroll to position [1297, 0]
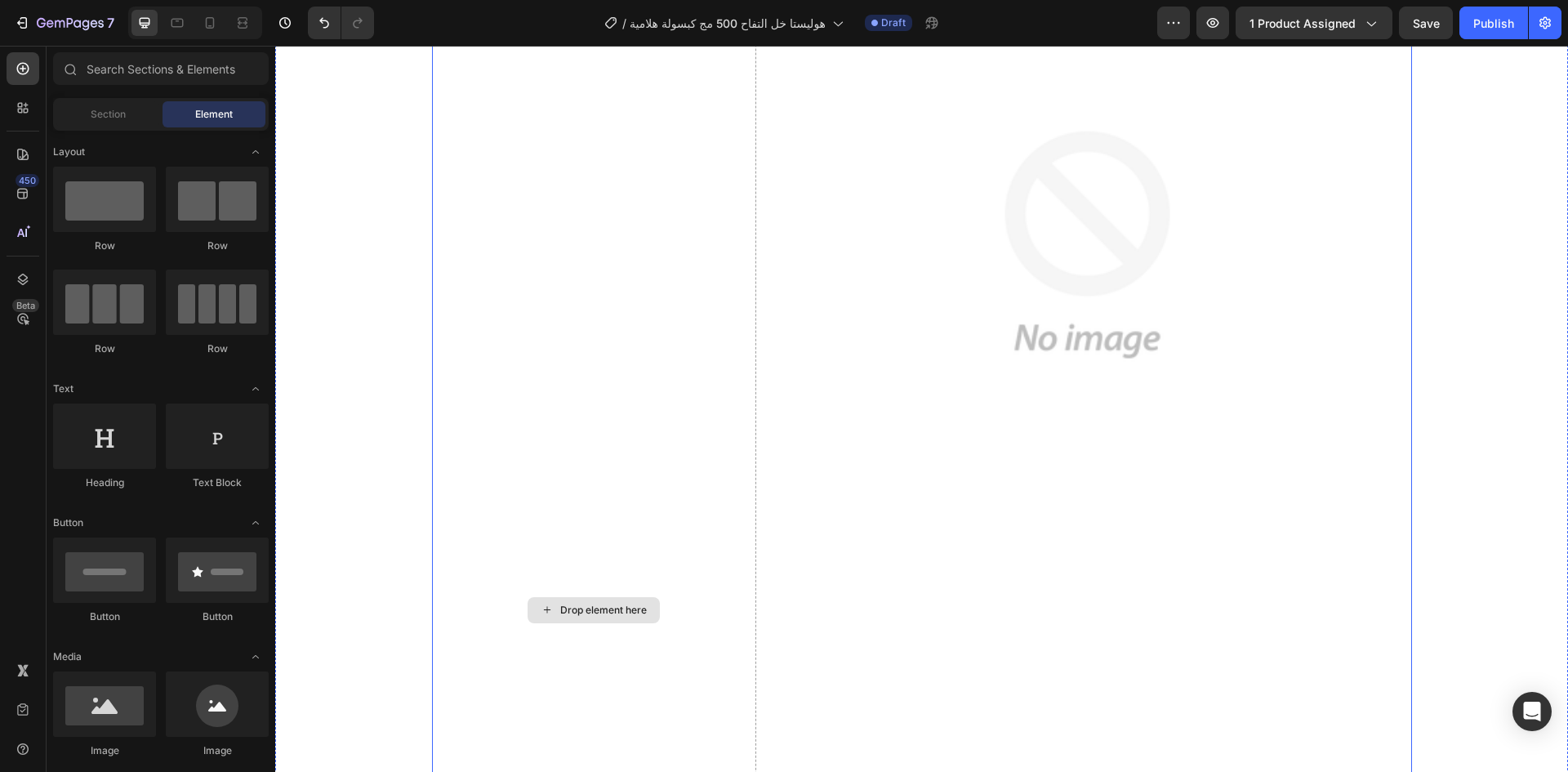
click at [568, 597] on div "Drop element here" at bounding box center [593, 610] width 132 height 26
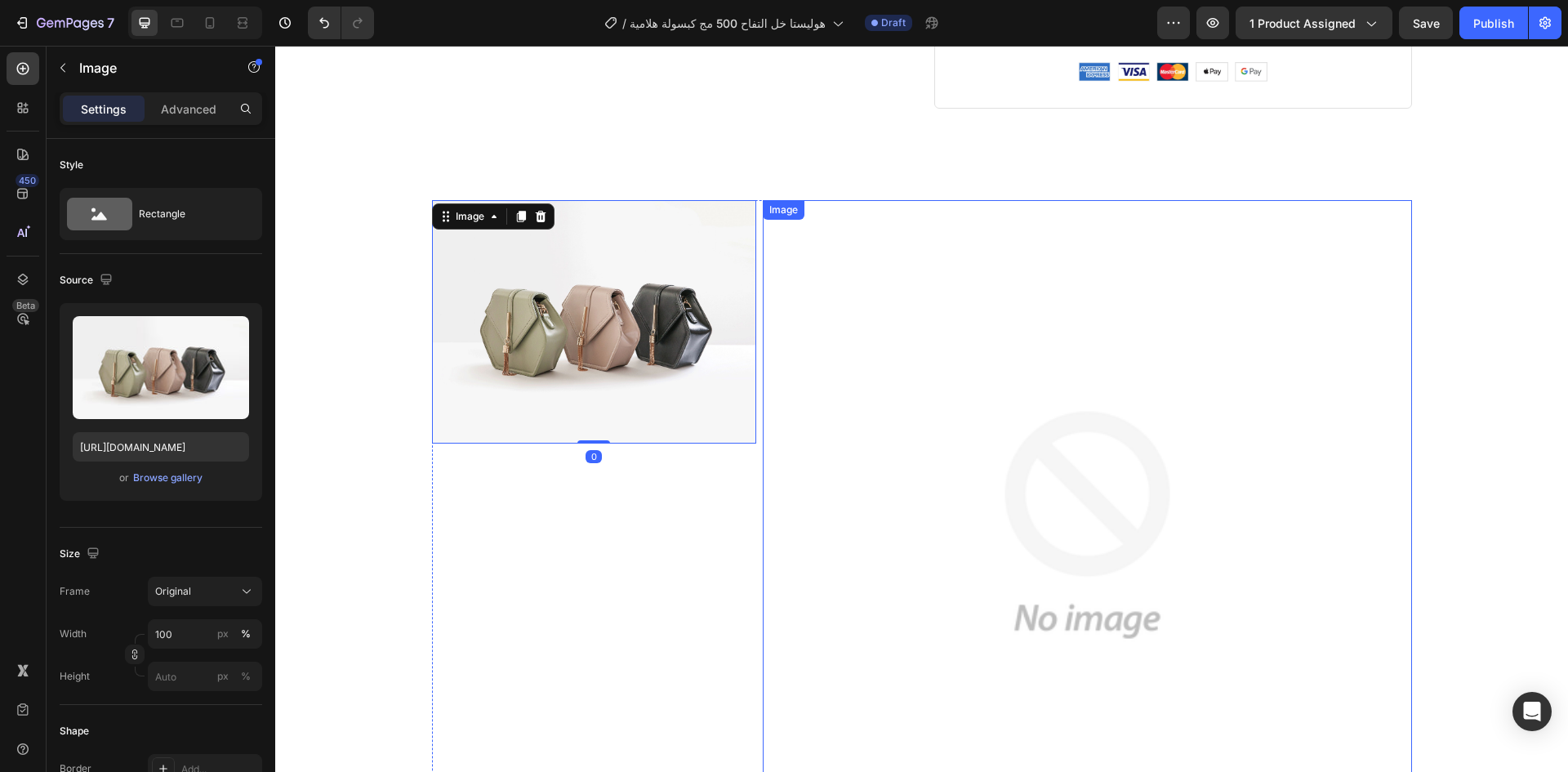
scroll to position [1016, 0]
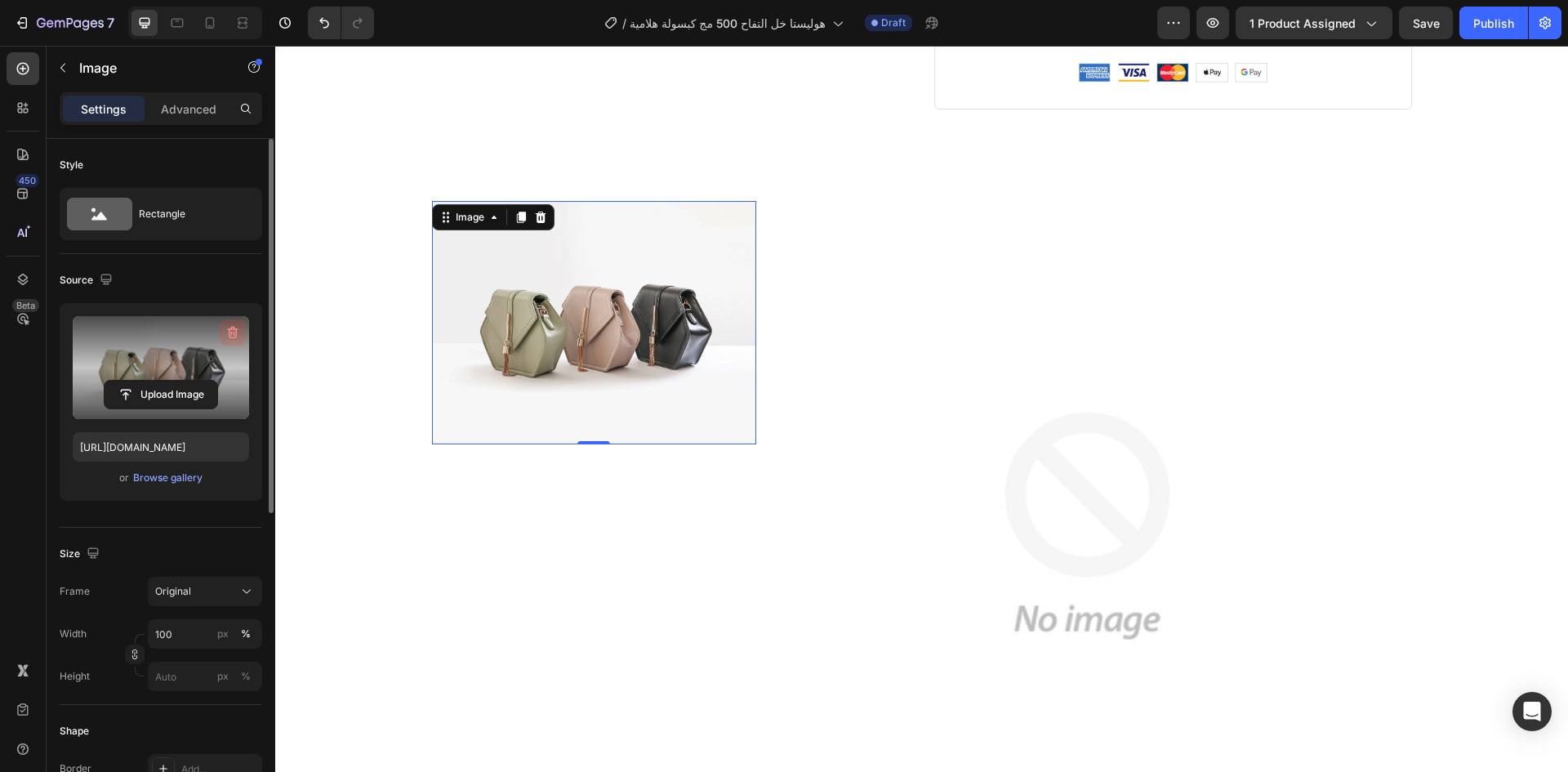
click at [229, 341] on button "button" at bounding box center [232, 332] width 26 height 26
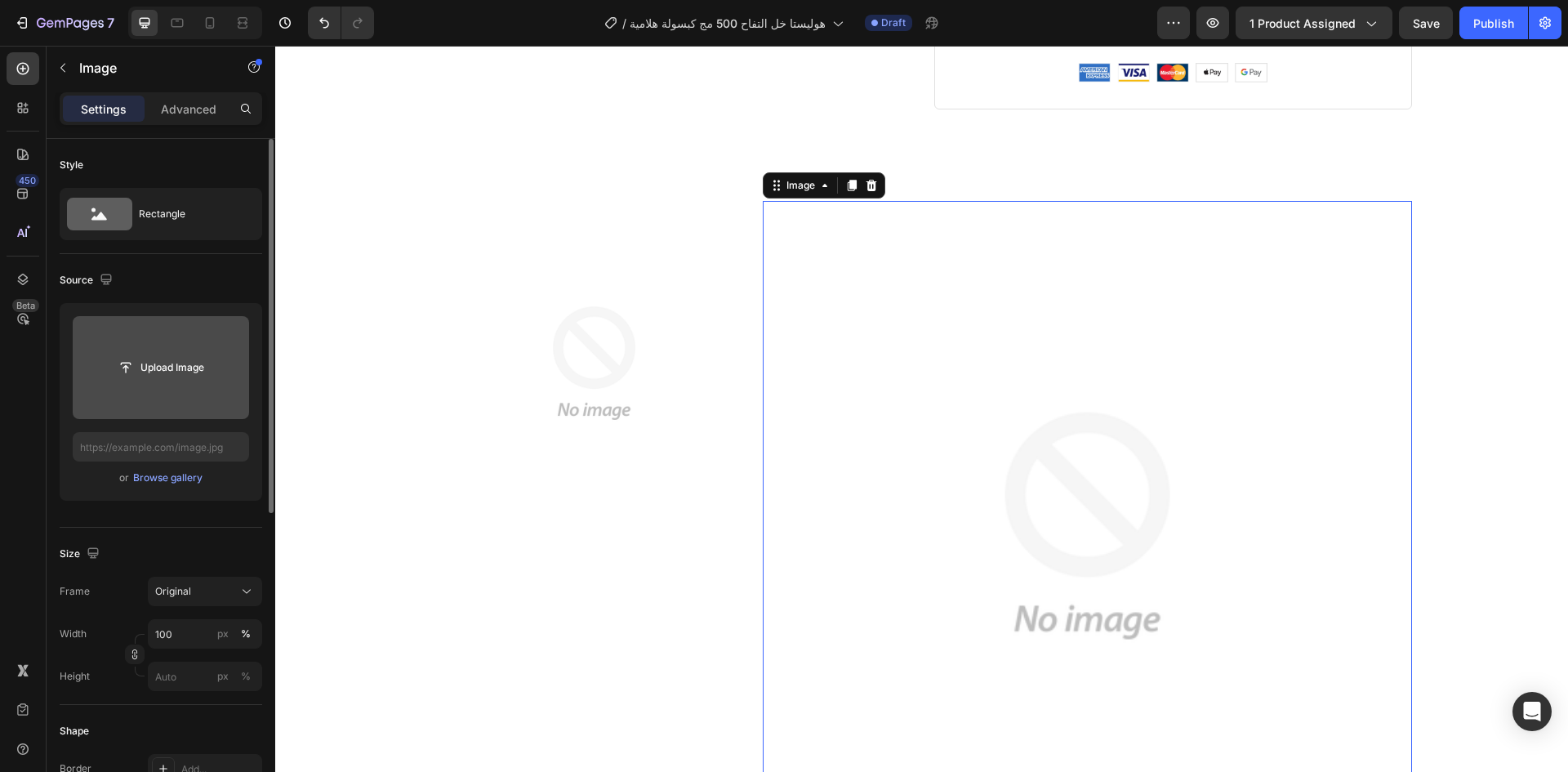
click at [959, 445] on img at bounding box center [1087, 526] width 649 height 649
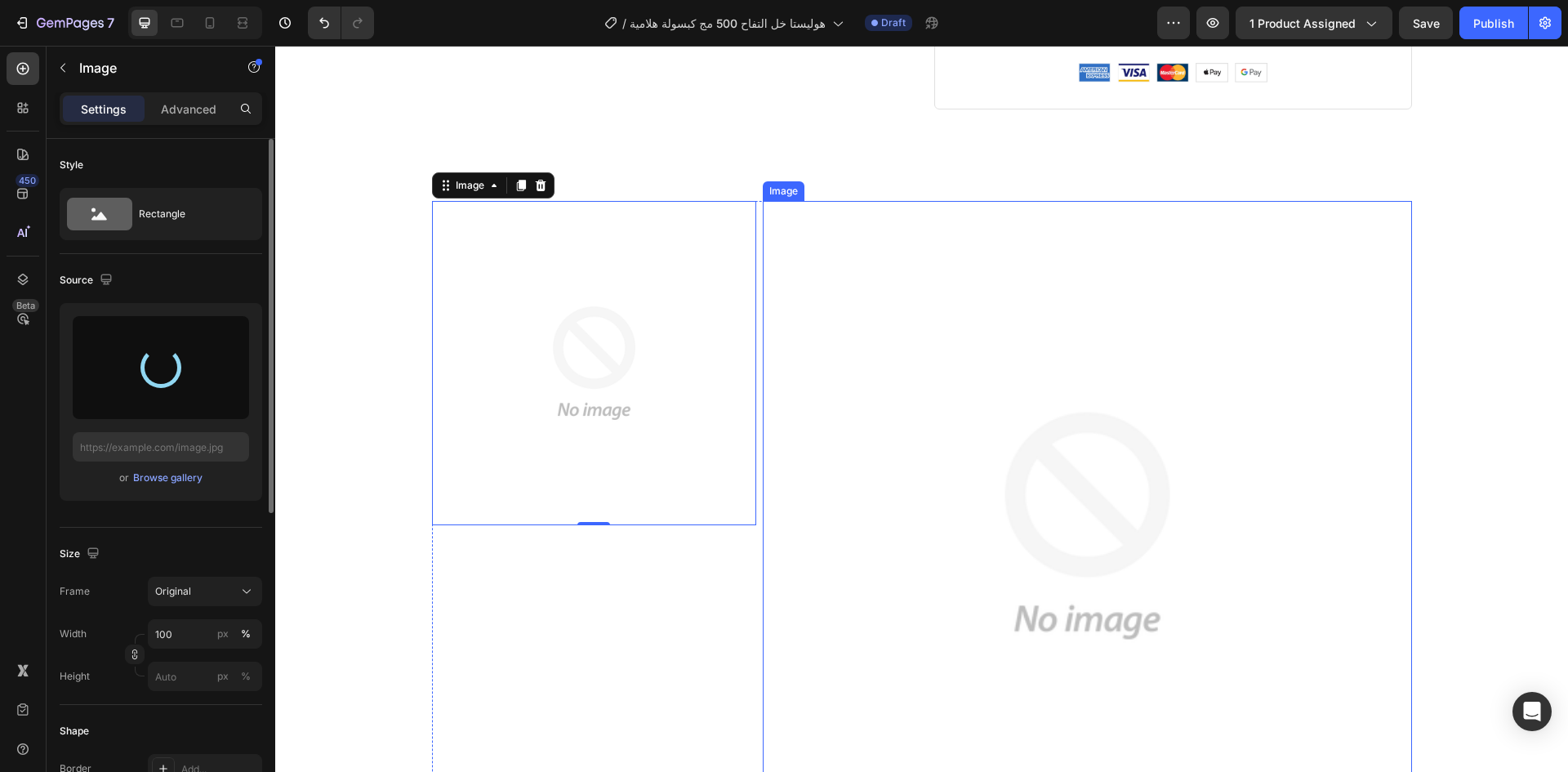
type input "[URL][DOMAIN_NAME]"
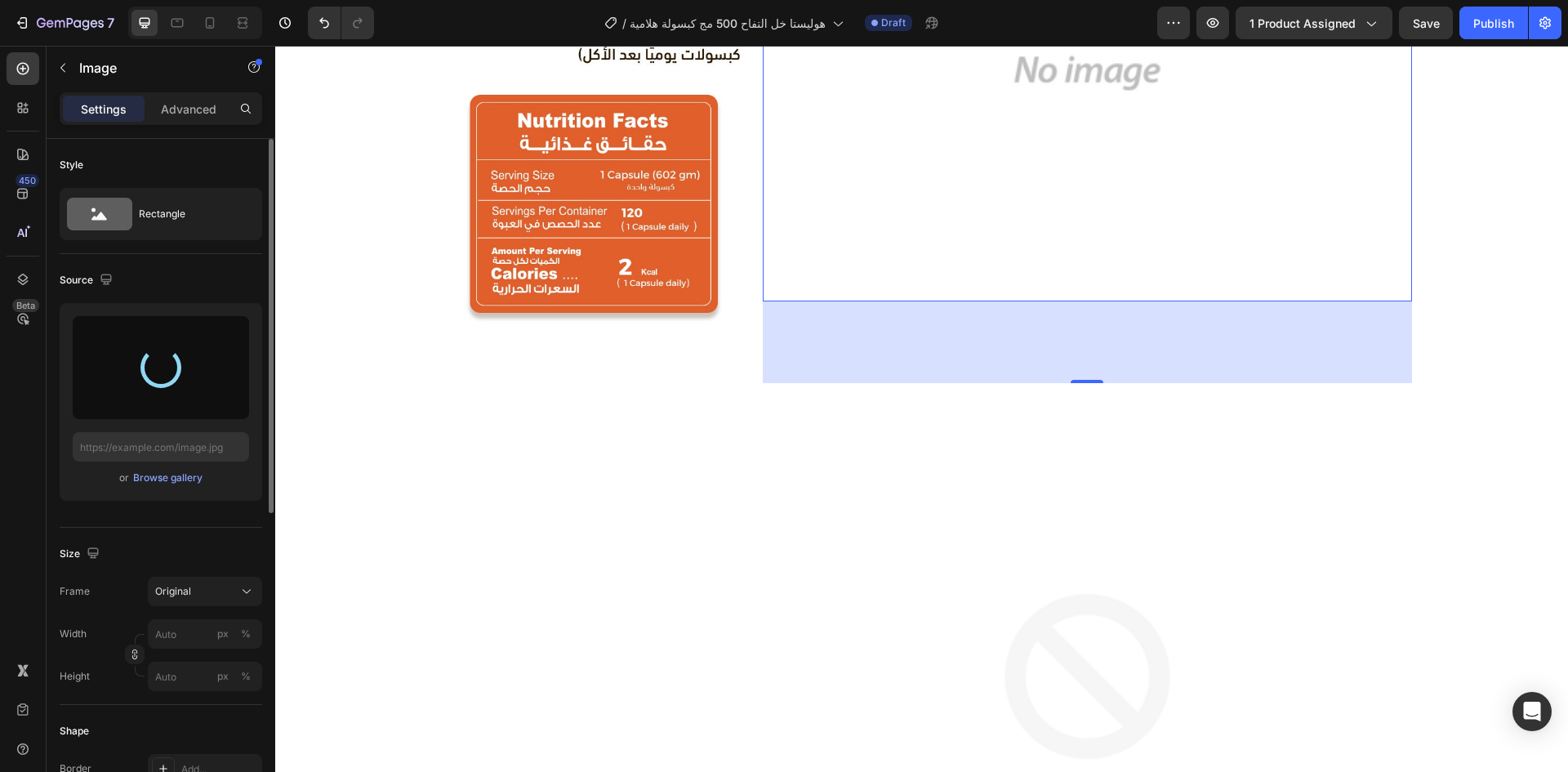
scroll to position [1562, 0]
type input "[URL][DOMAIN_NAME]"
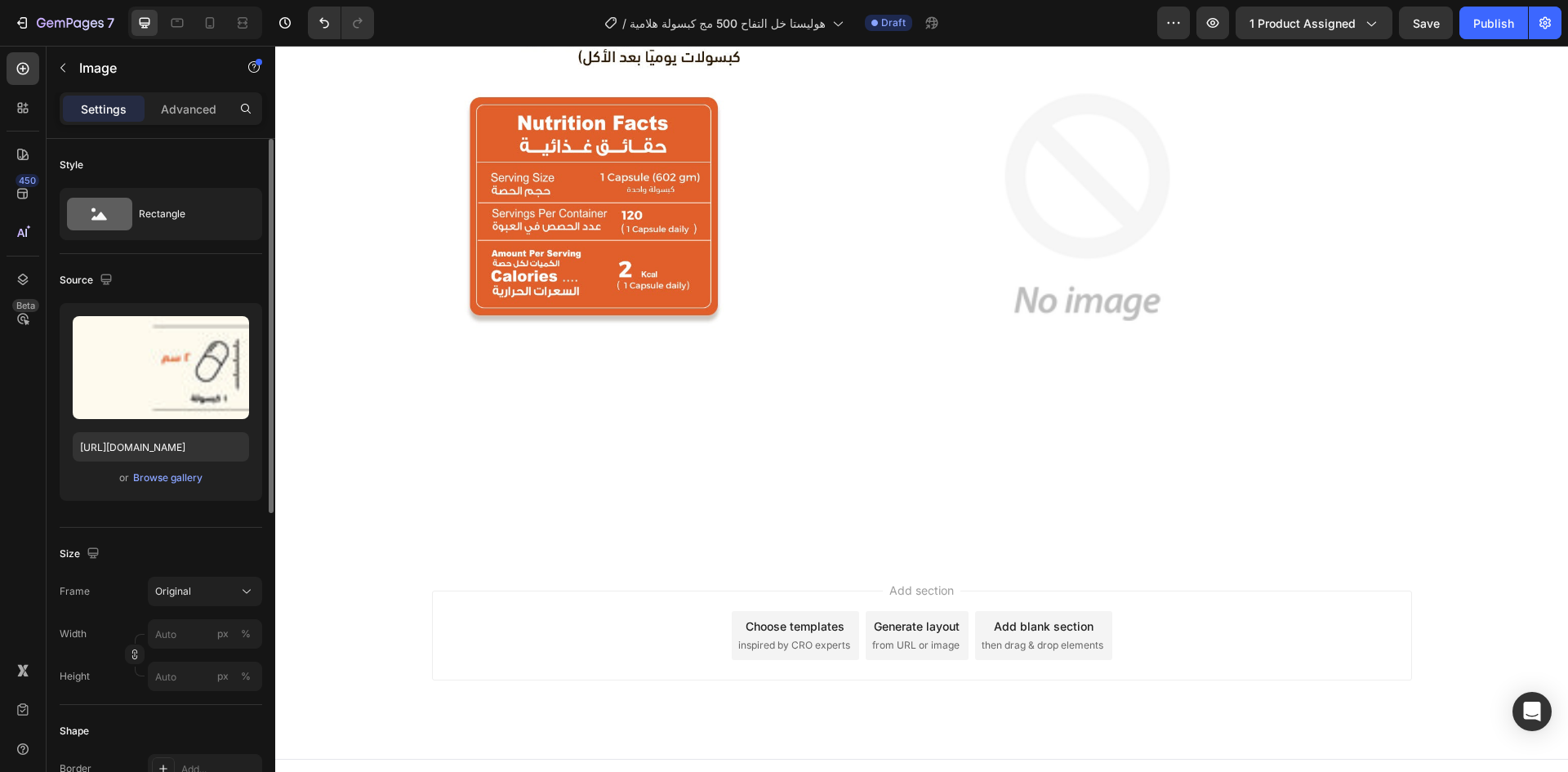
scroll to position [1584, 0]
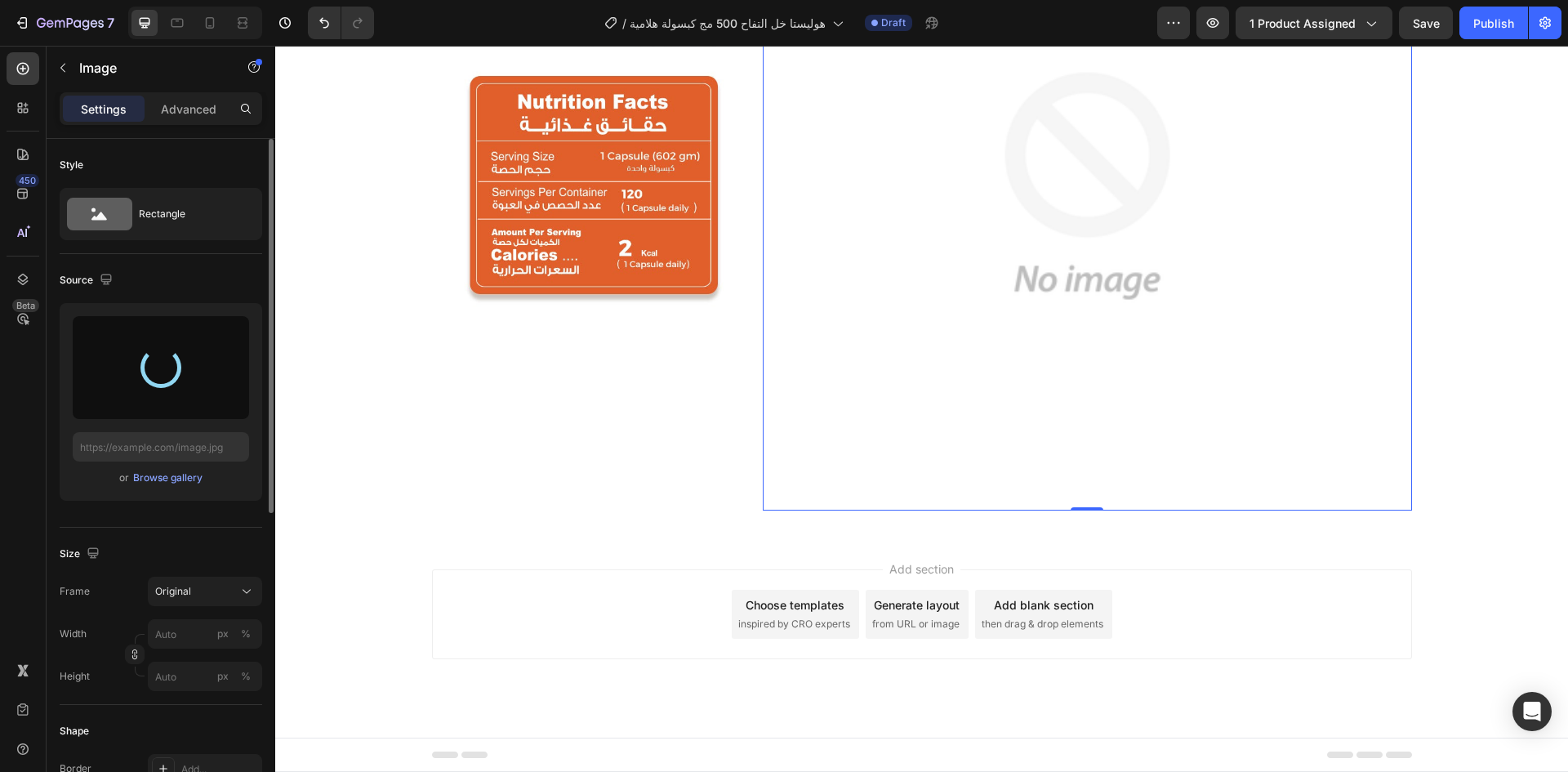
type input "[URL][DOMAIN_NAME]"
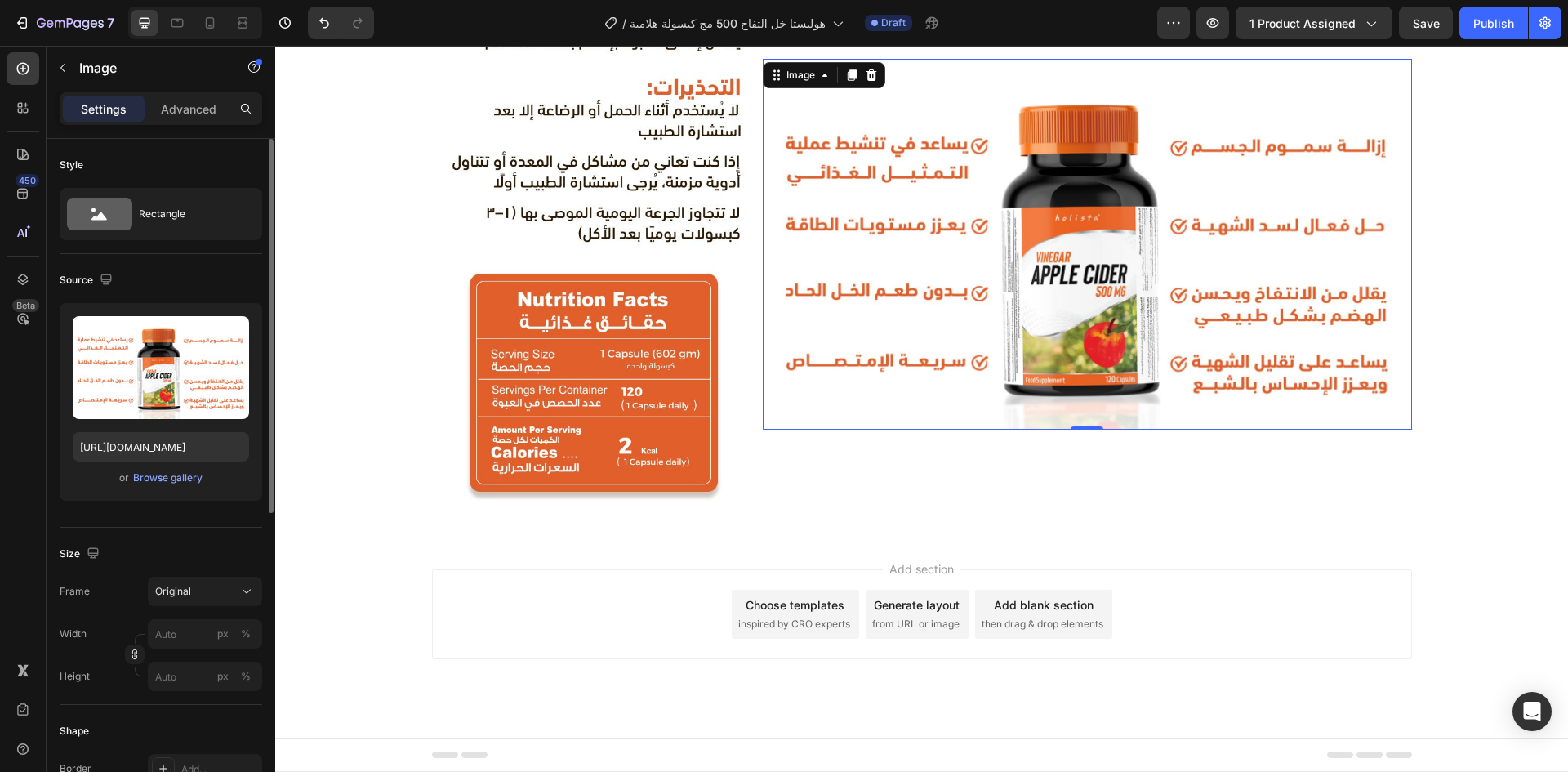
scroll to position [1386, 0]
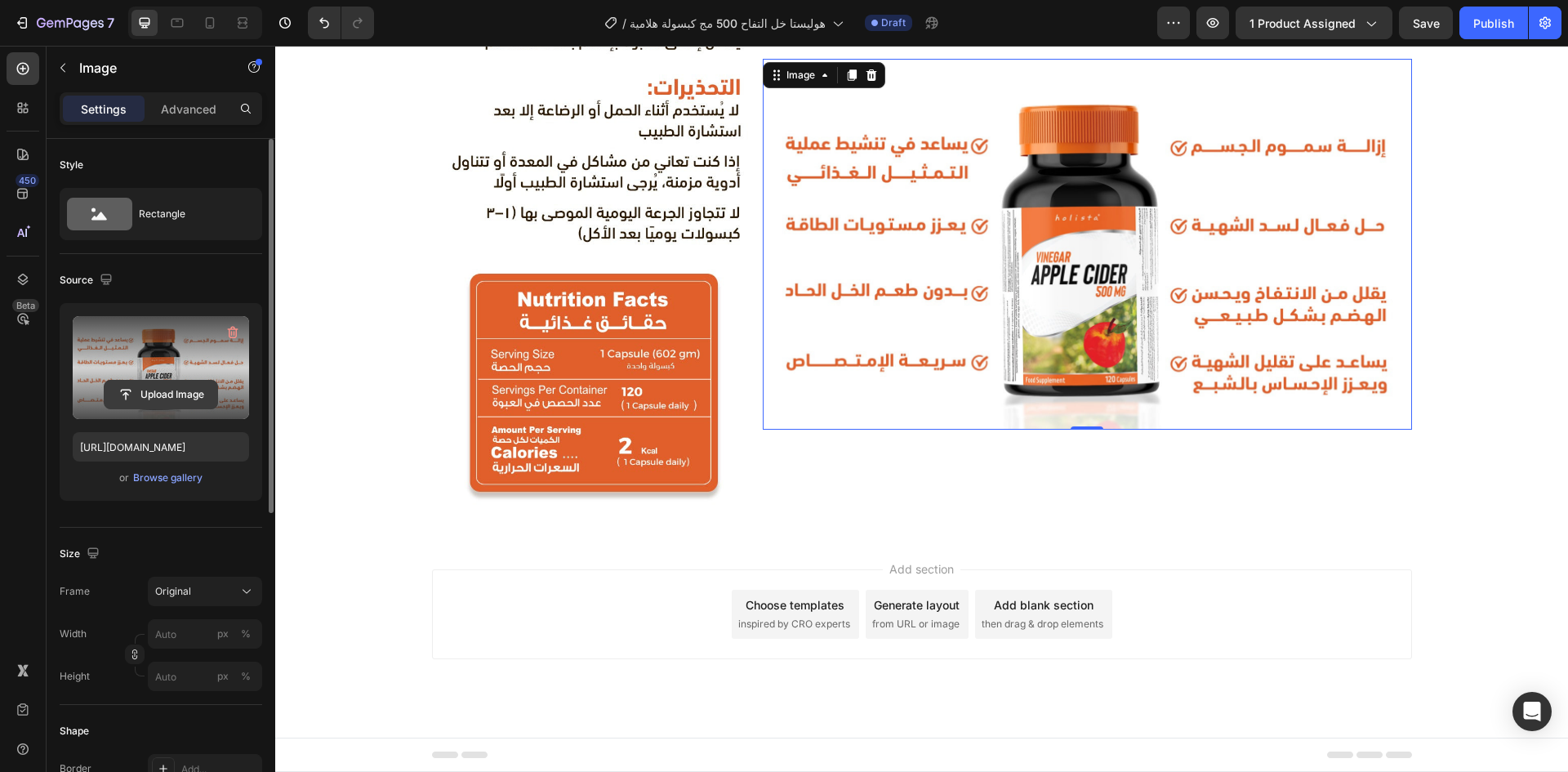
click at [151, 402] on input "file" at bounding box center [161, 395] width 113 height 28
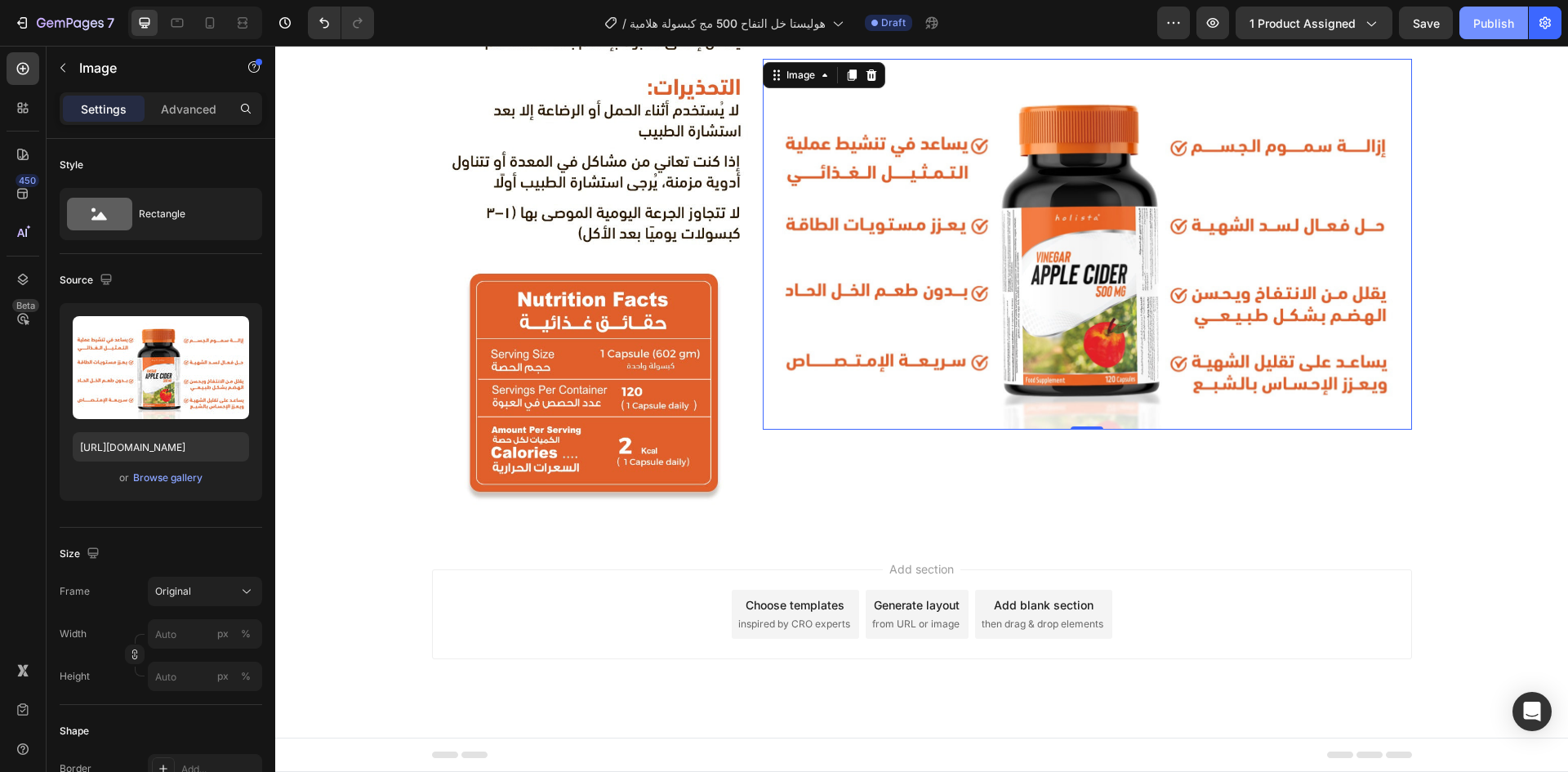
click at [1488, 29] on div "Publish" at bounding box center [1493, 23] width 41 height 17
click at [83, 22] on icon "button" at bounding box center [71, 24] width 67 height 14
